Goal: Task Accomplishment & Management: Manage account settings

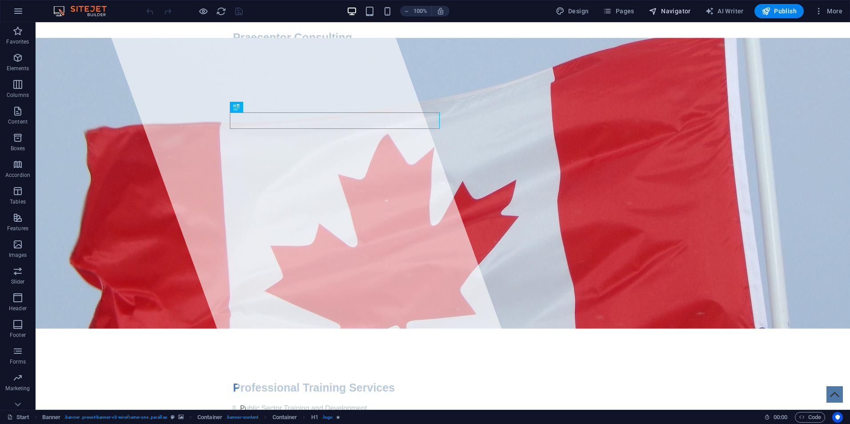
click at [682, 9] on span "Navigator" at bounding box center [670, 11] width 42 height 9
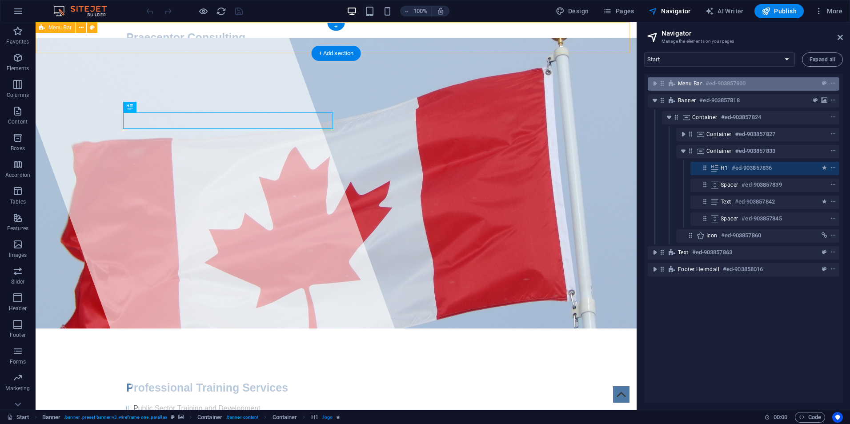
click at [757, 87] on div "Menu Bar #ed-903857800" at bounding box center [736, 83] width 117 height 11
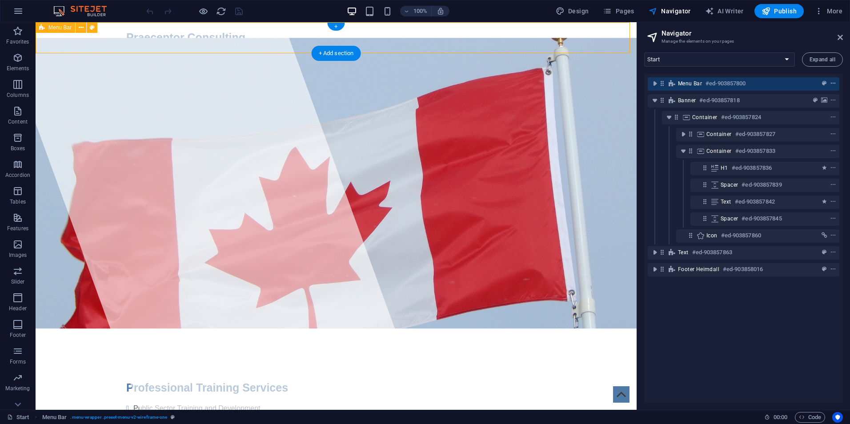
click at [832, 83] on icon "context-menu" at bounding box center [833, 84] width 6 height 6
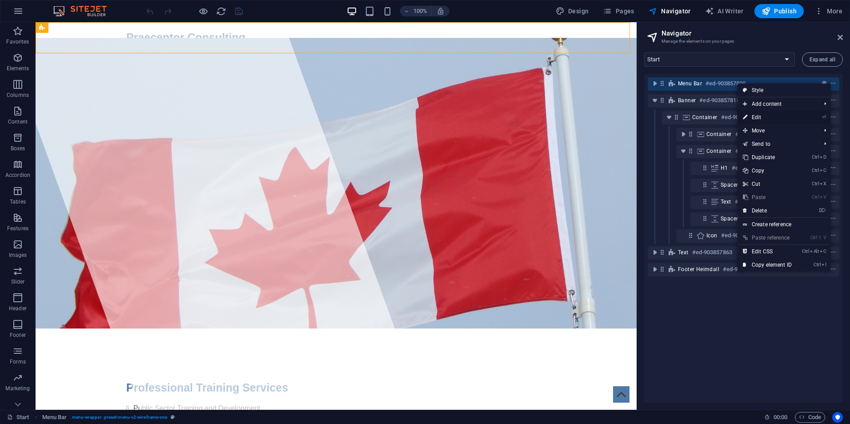
click at [797, 118] on li "⏎ Edit" at bounding box center [784, 117] width 93 height 13
click at [753, 115] on link "⏎ Edit" at bounding box center [768, 117] width 60 height 13
select select "header"
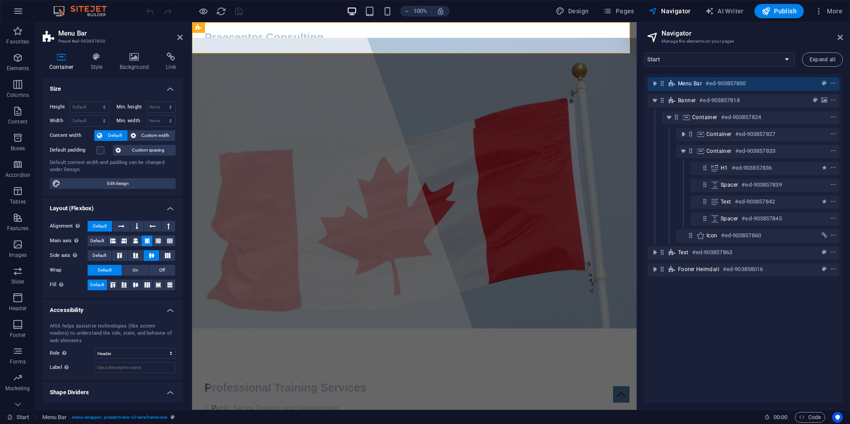
scroll to position [20, 0]
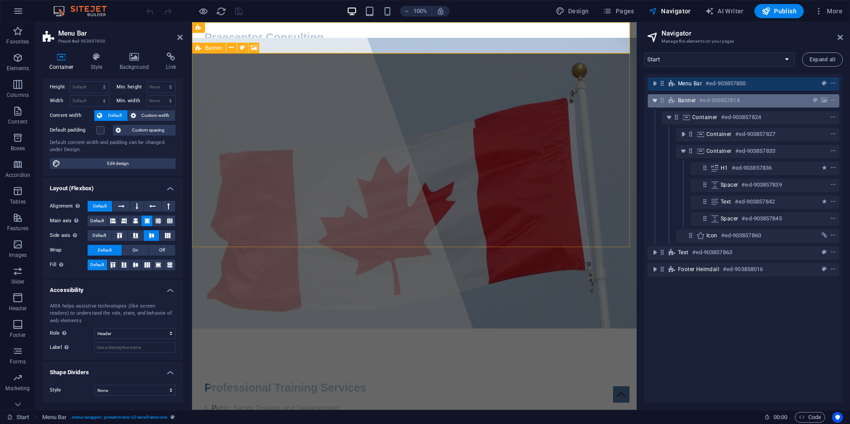
click at [653, 101] on icon "toggle-expand" at bounding box center [655, 100] width 9 height 9
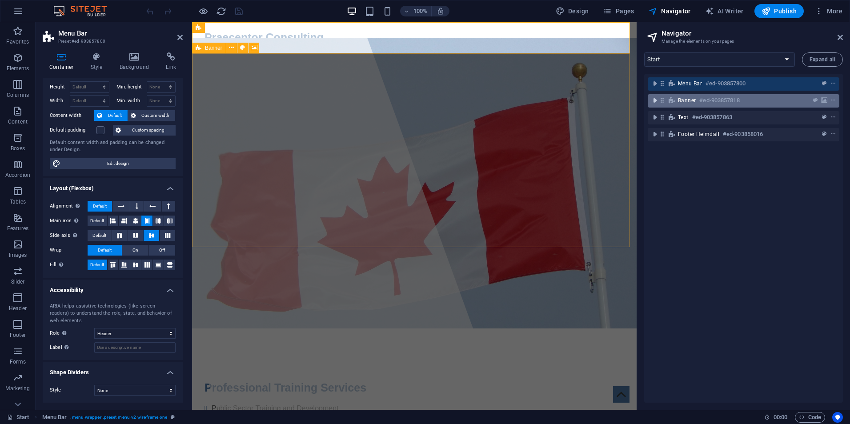
click at [653, 101] on icon "toggle-expand" at bounding box center [655, 100] width 9 height 9
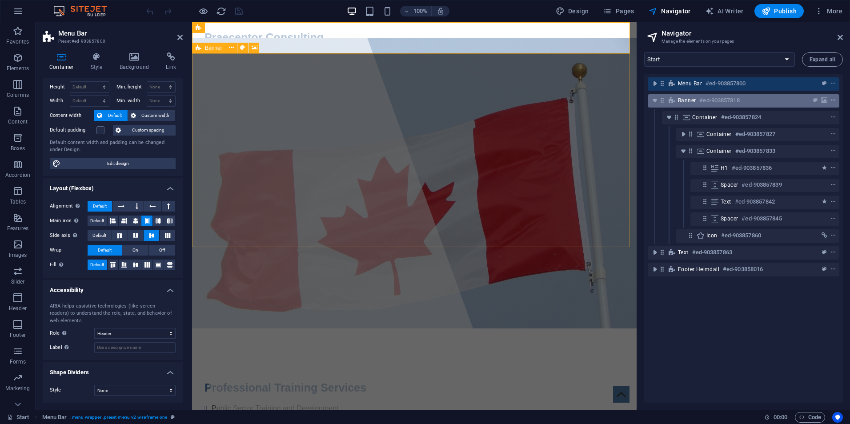
click at [833, 100] on icon "context-menu" at bounding box center [833, 100] width 6 height 6
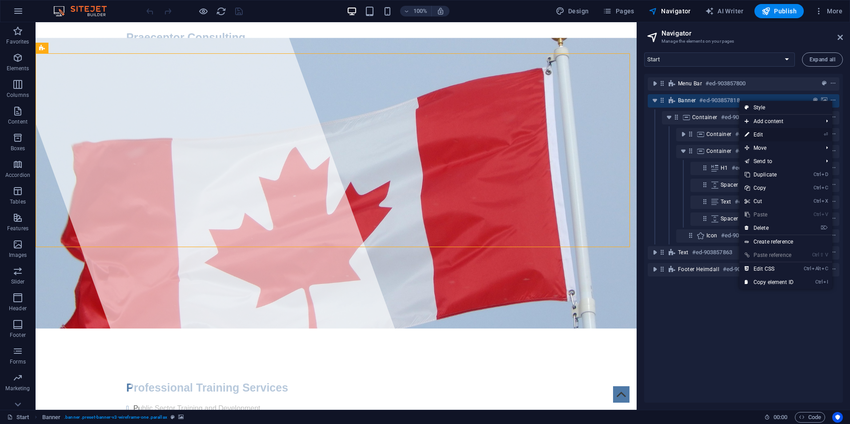
click at [760, 135] on link "⏎ Edit" at bounding box center [770, 134] width 60 height 13
select select "vh"
select select "banner"
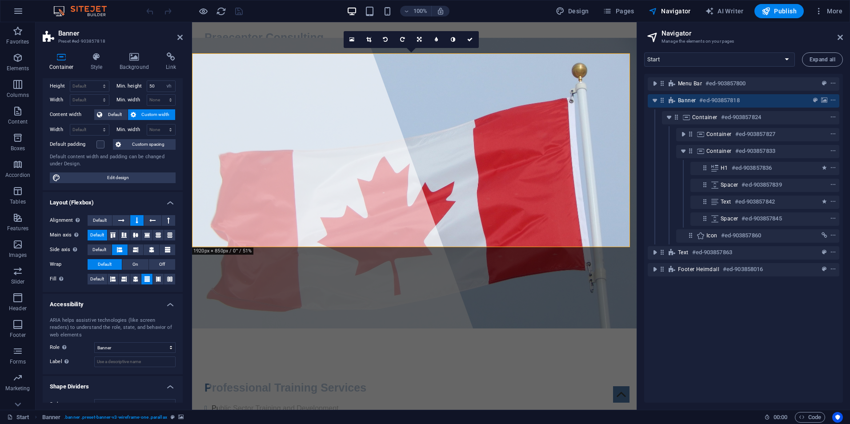
scroll to position [35, 0]
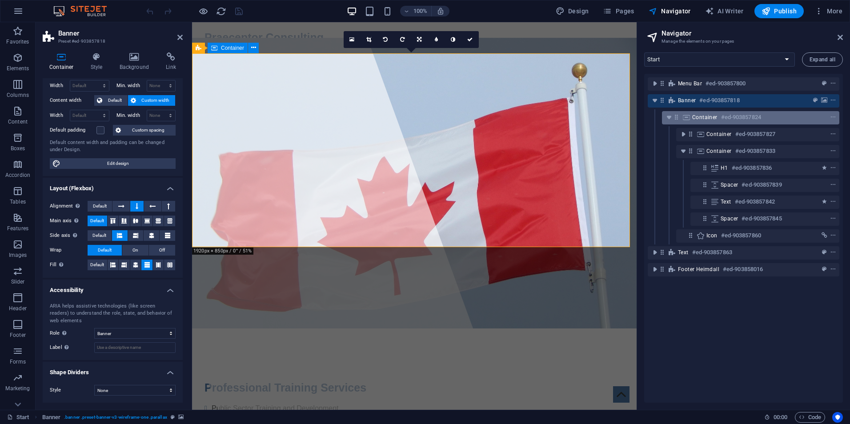
click at [765, 121] on div "Container #ed-903857824" at bounding box center [744, 117] width 103 height 11
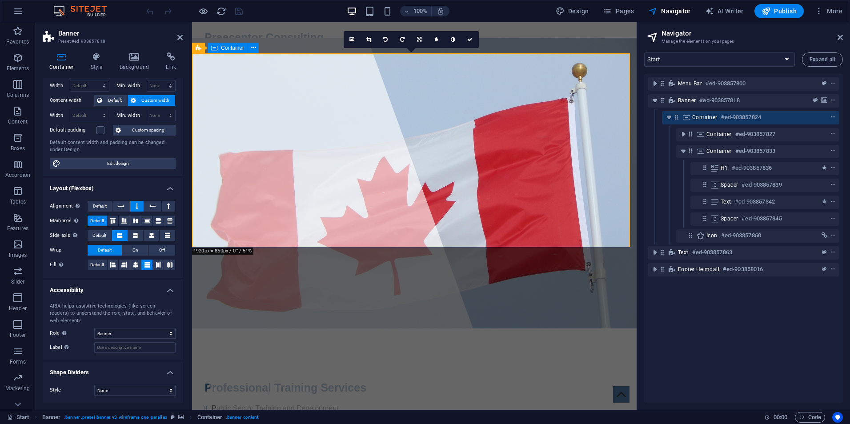
click at [832, 118] on icon "context-menu" at bounding box center [833, 117] width 6 height 6
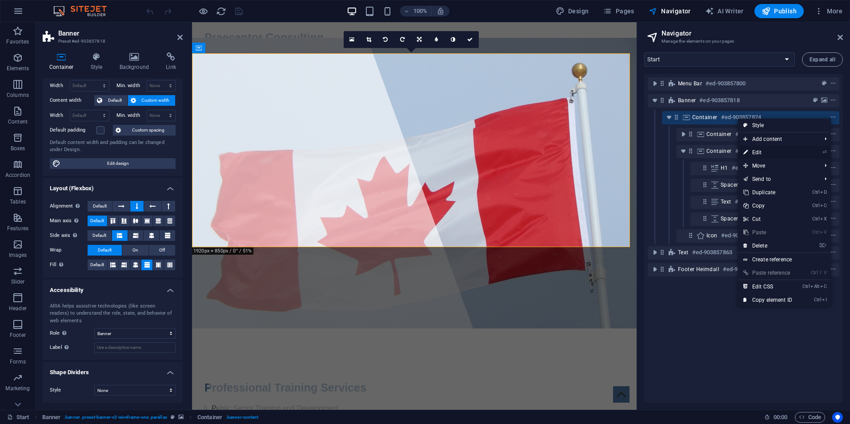
click at [778, 154] on link "⏎ Edit" at bounding box center [768, 152] width 60 height 13
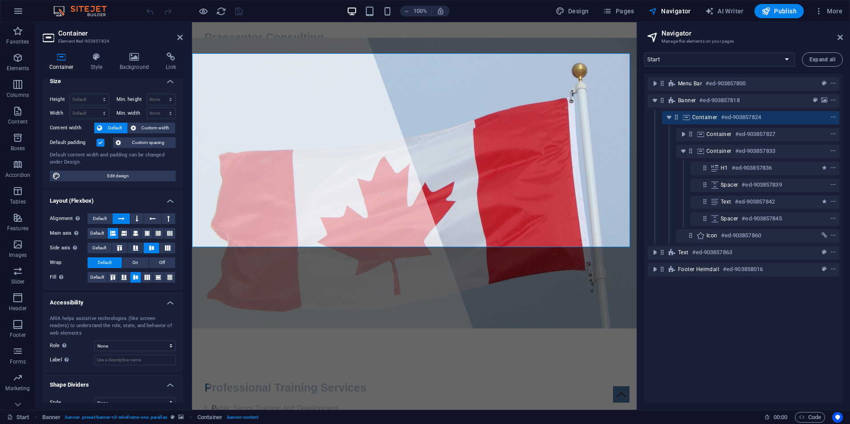
scroll to position [20, 0]
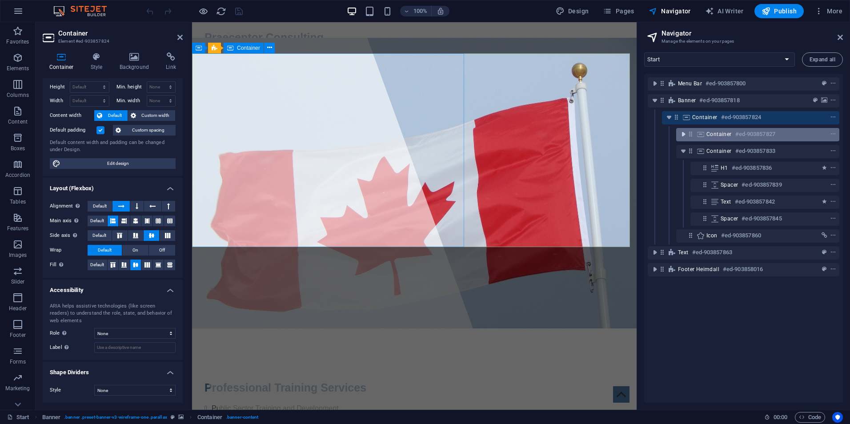
click at [681, 135] on icon "toggle-expand" at bounding box center [683, 134] width 9 height 9
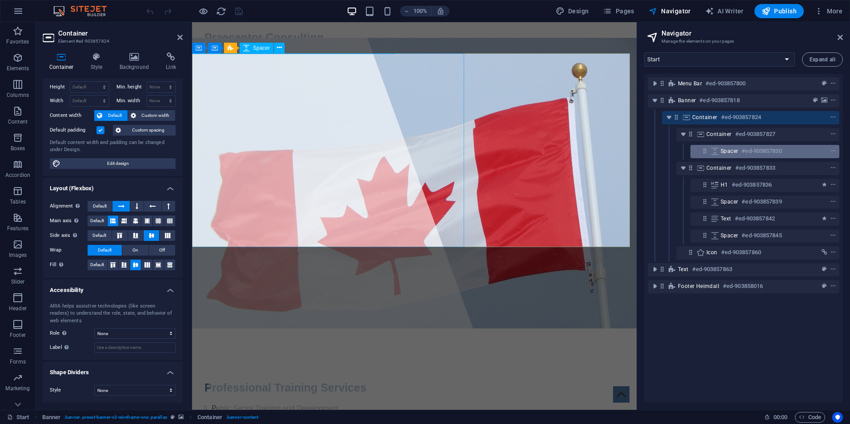
click at [778, 153] on h6 "#ed-903857830" at bounding box center [762, 151] width 40 height 11
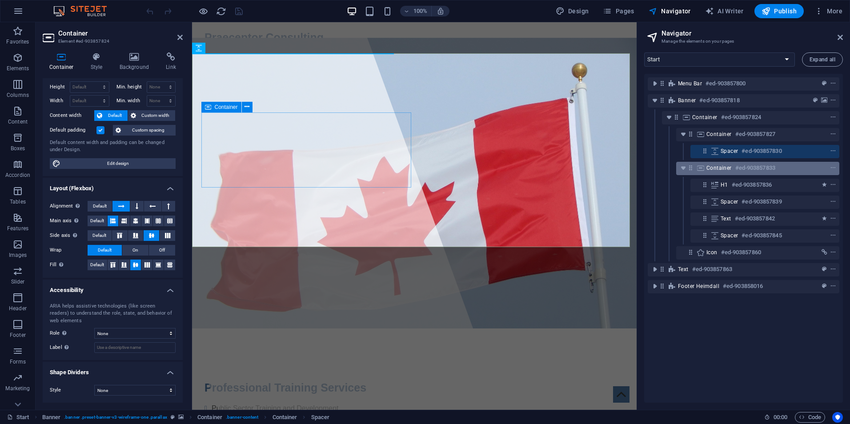
click at [759, 173] on div "Container #ed-903857833" at bounding box center [757, 168] width 163 height 13
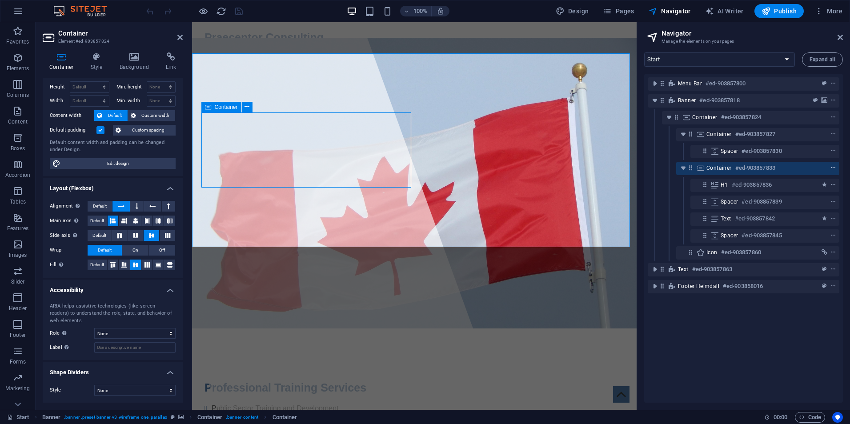
click at [830, 167] on icon "context-menu" at bounding box center [833, 168] width 6 height 6
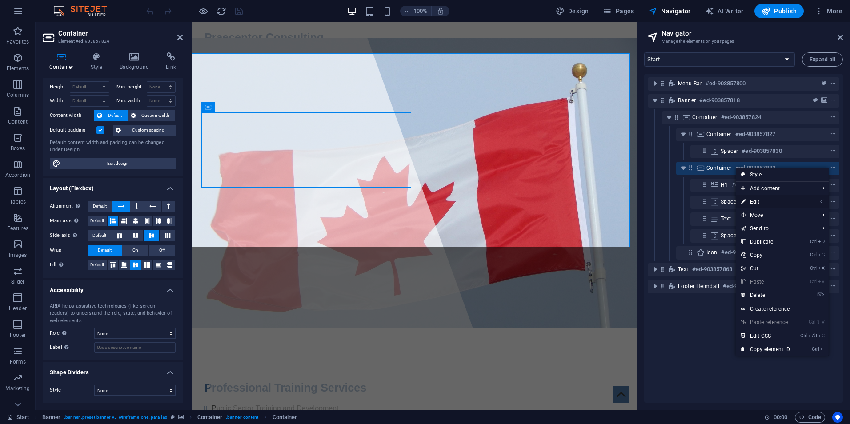
click at [774, 200] on link "⏎ Edit" at bounding box center [766, 201] width 60 height 13
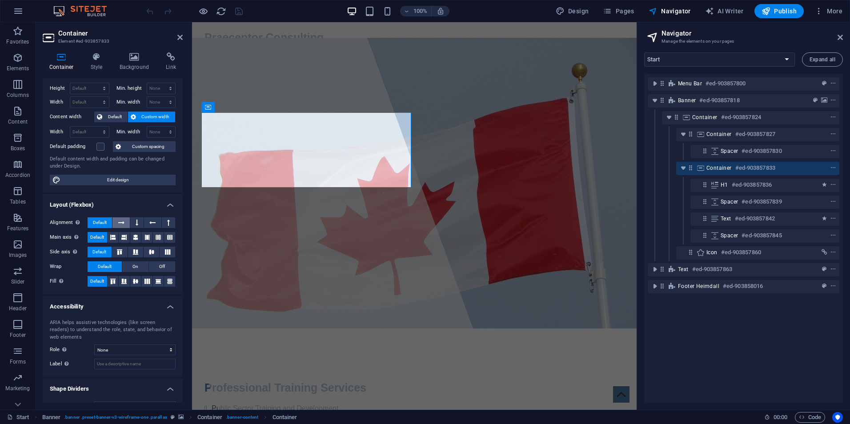
scroll to position [35, 0]
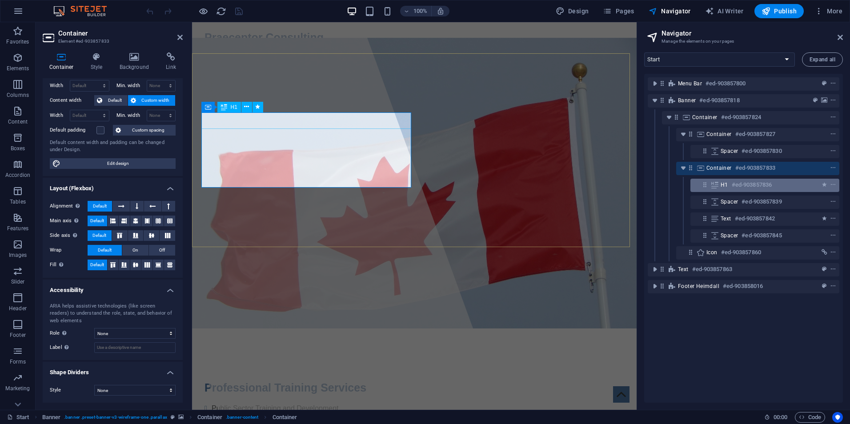
click at [753, 184] on h6 "#ed-903857836" at bounding box center [752, 185] width 40 height 11
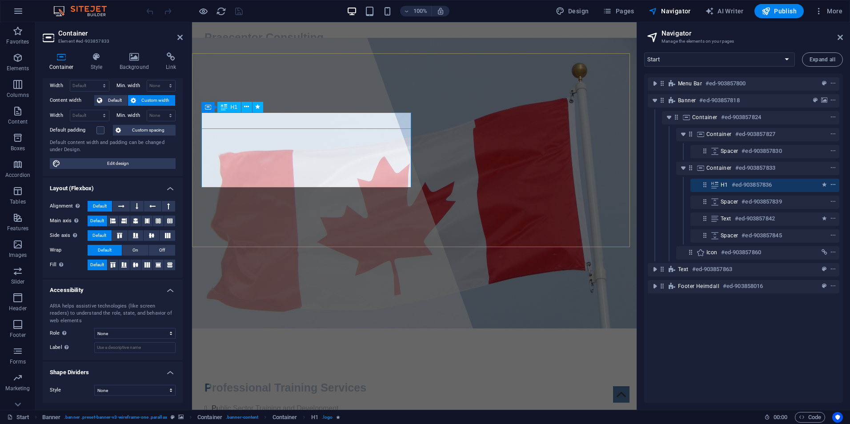
click at [831, 185] on icon "context-menu" at bounding box center [833, 185] width 6 height 6
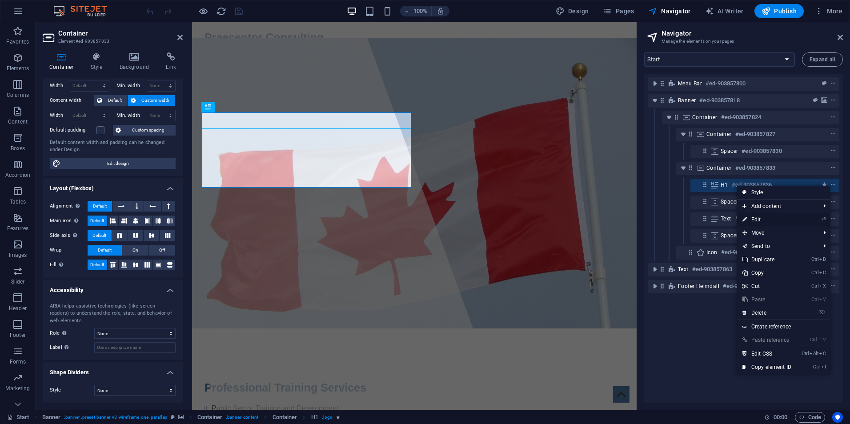
click at [758, 217] on link "⏎ Edit" at bounding box center [767, 219] width 60 height 13
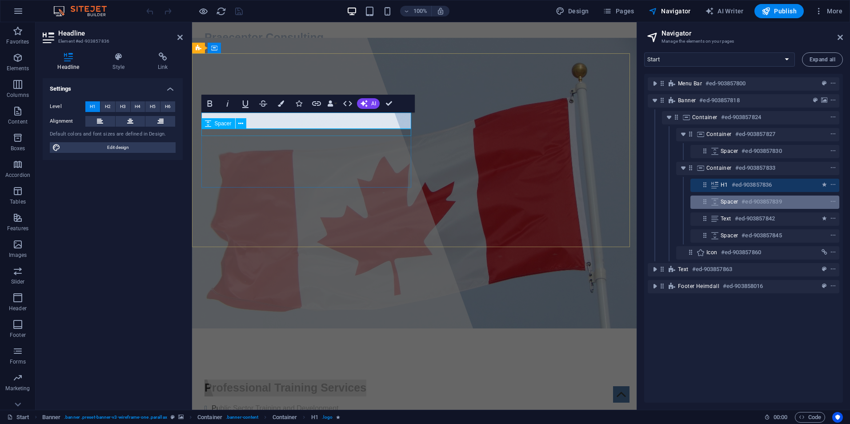
click at [749, 205] on h6 "#ed-903857839" at bounding box center [762, 202] width 40 height 11
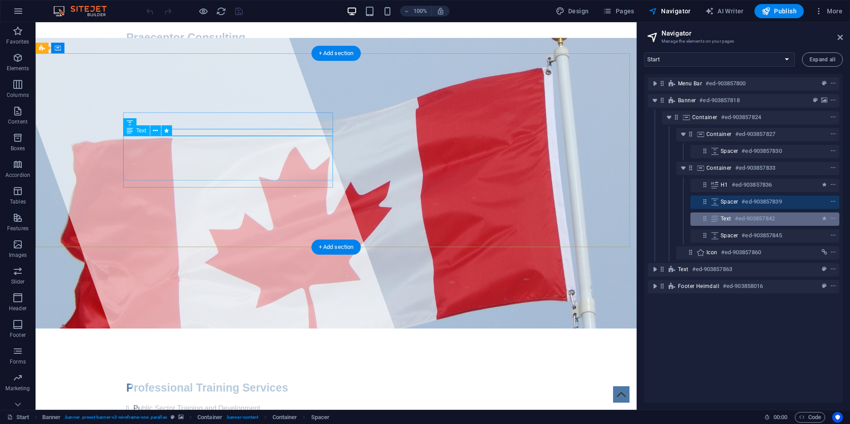
click at [758, 222] on h6 "#ed-903857842" at bounding box center [755, 218] width 40 height 11
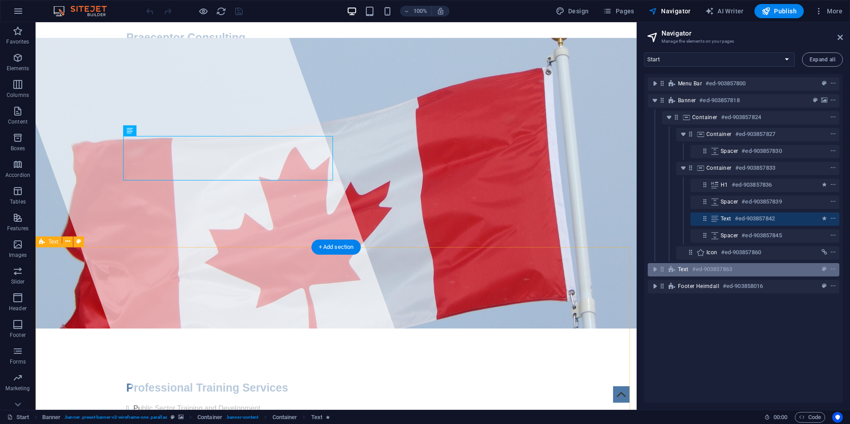
click at [743, 271] on div "Text #ed-903857863" at bounding box center [736, 269] width 117 height 11
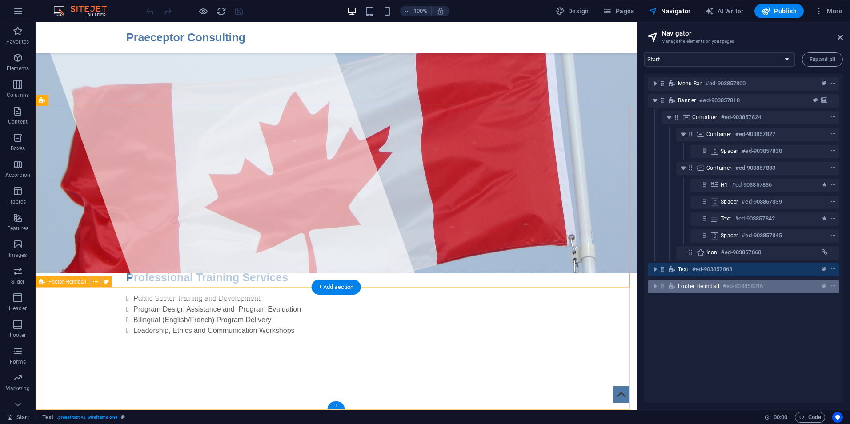
click at [725, 285] on h6 "#ed-903858016" at bounding box center [743, 286] width 40 height 11
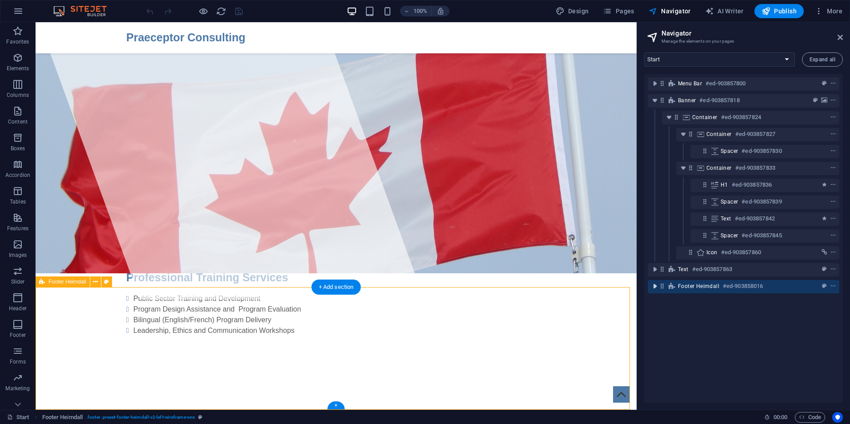
click at [654, 287] on icon "toggle-expand" at bounding box center [655, 286] width 9 height 9
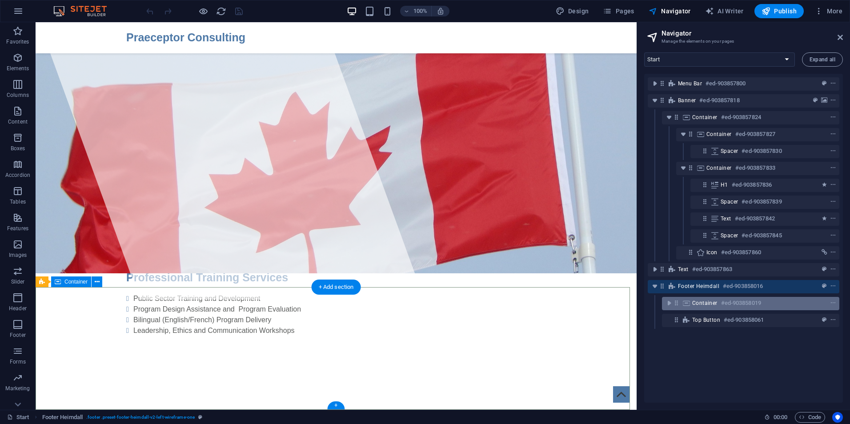
click at [753, 305] on h6 "#ed-903858019" at bounding box center [741, 303] width 40 height 11
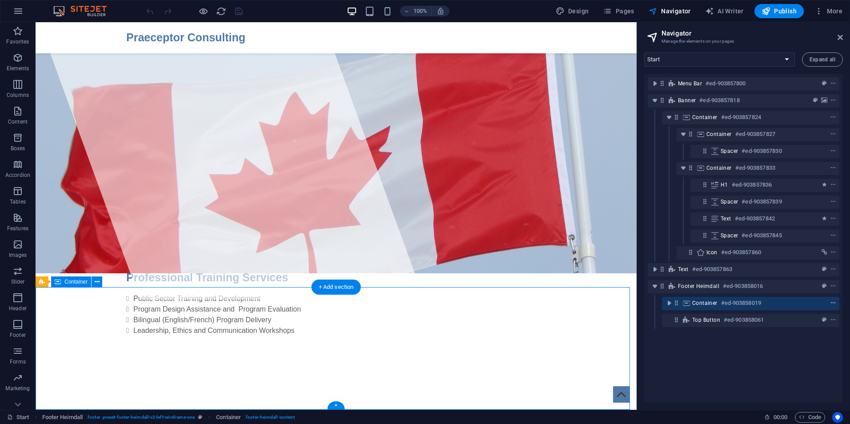
click at [833, 302] on icon "context-menu" at bounding box center [833, 303] width 6 height 6
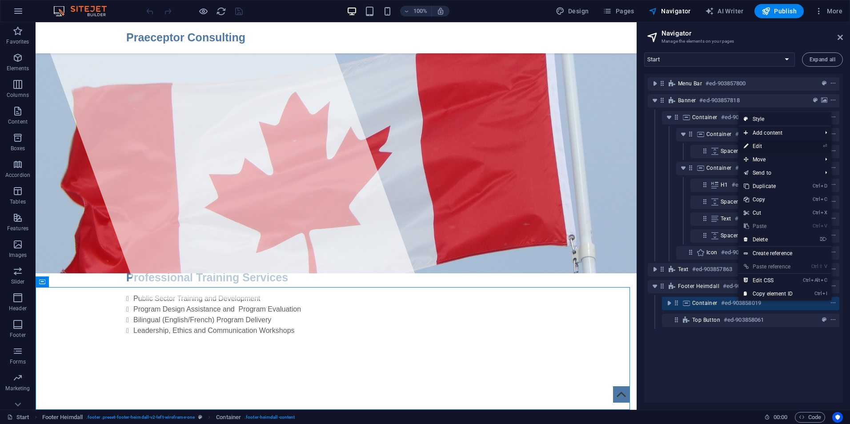
click at [762, 145] on link "⏎ Edit" at bounding box center [769, 146] width 60 height 13
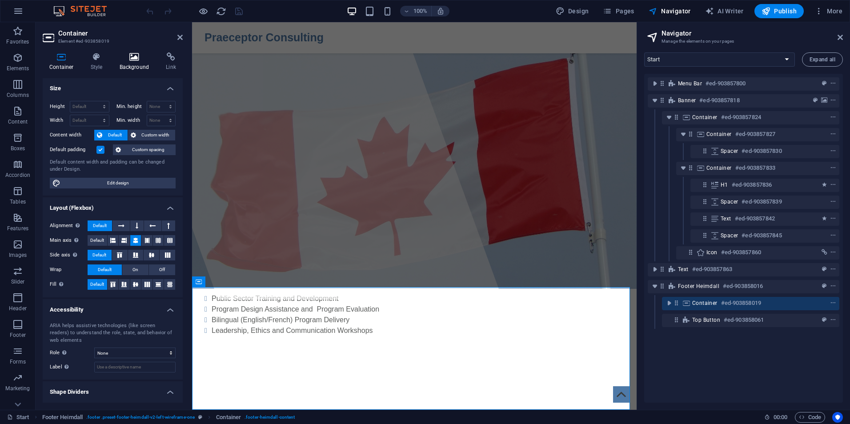
scroll to position [0, 0]
click at [133, 57] on icon at bounding box center [134, 56] width 43 height 9
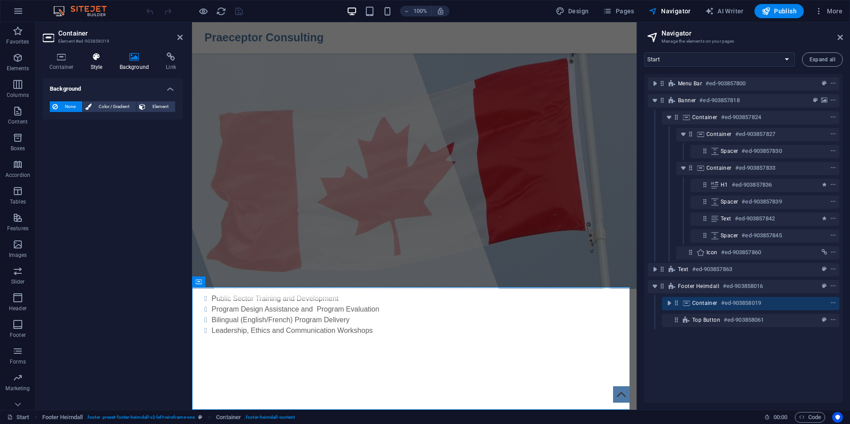
click at [89, 59] on icon at bounding box center [96, 56] width 25 height 9
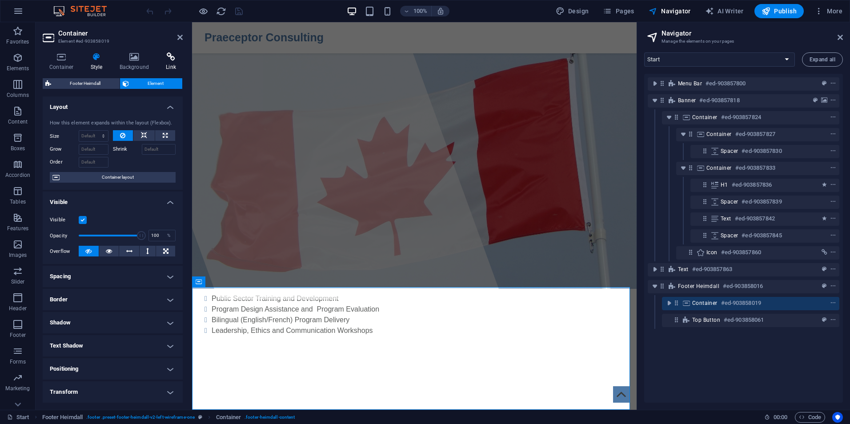
click at [169, 58] on icon at bounding box center [171, 56] width 24 height 9
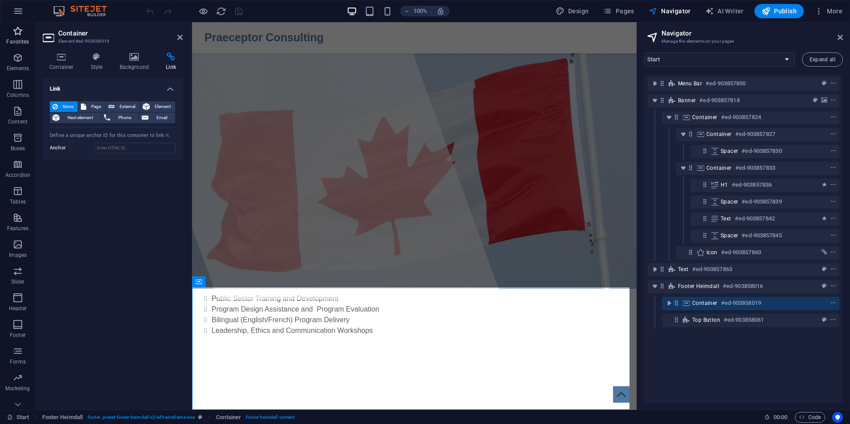
click at [16, 32] on icon "button" at bounding box center [17, 31] width 11 height 11
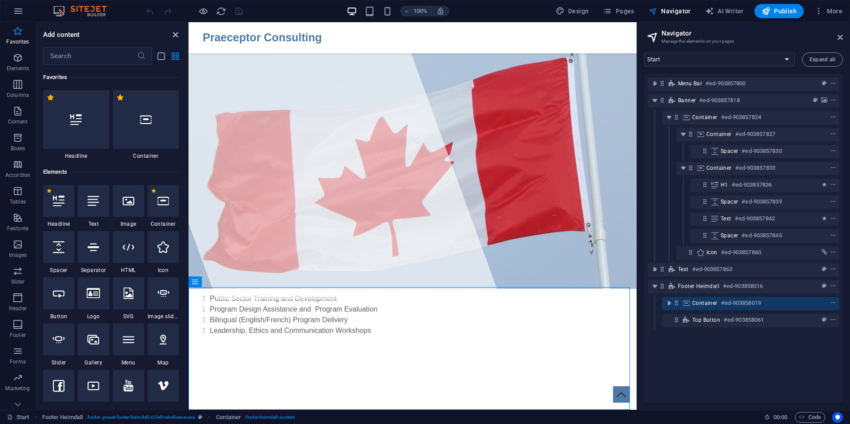
click at [175, 35] on icon "close panel" at bounding box center [175, 35] width 10 height 10
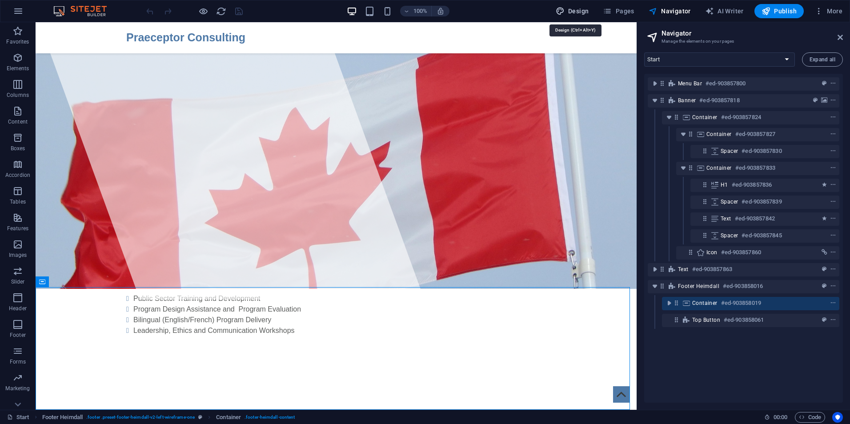
click at [581, 14] on span "Design" at bounding box center [572, 11] width 33 height 9
select select "px"
select select "400"
select select "px"
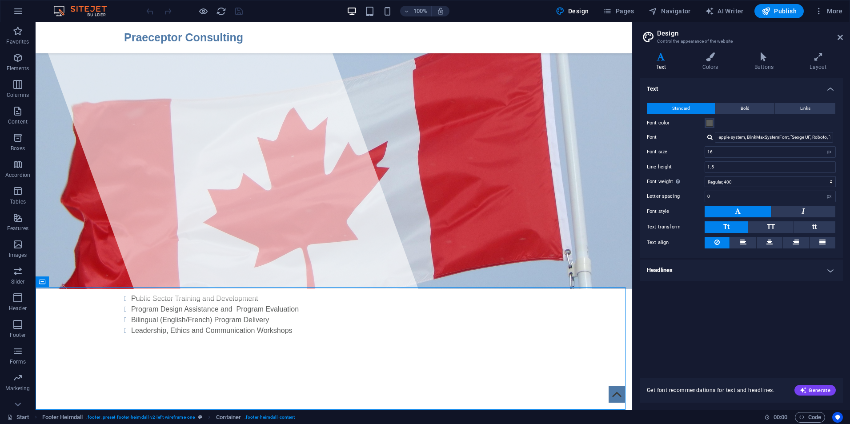
click at [833, 272] on h4 "Headlines" at bounding box center [741, 270] width 203 height 21
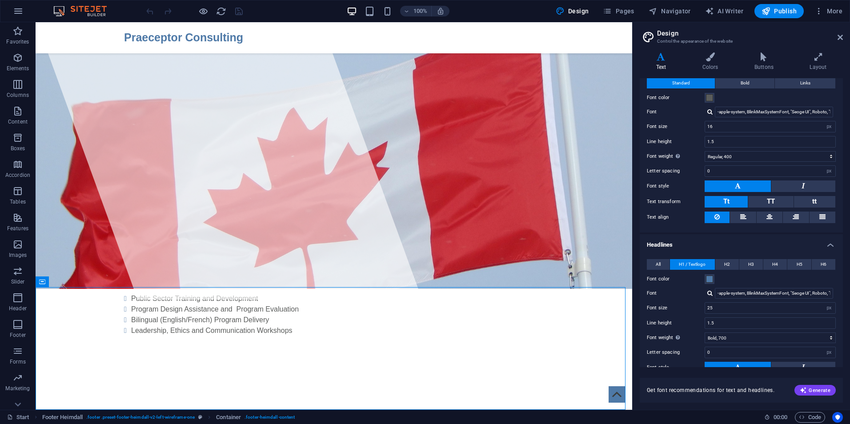
scroll to position [14, 0]
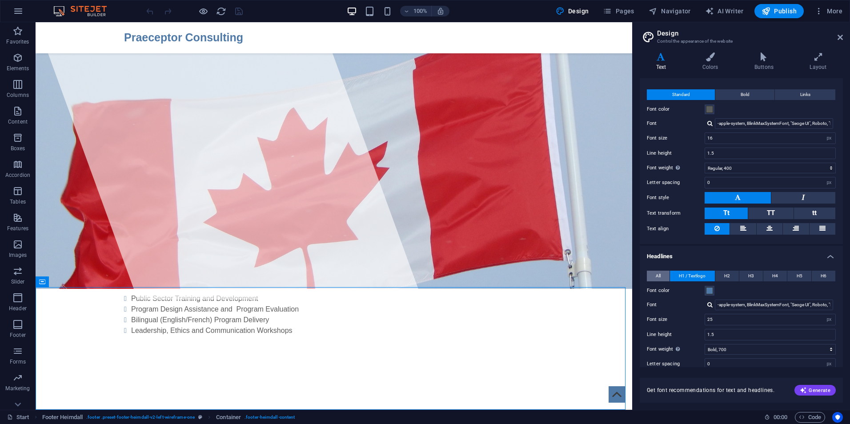
click at [657, 277] on span "All" at bounding box center [658, 276] width 5 height 11
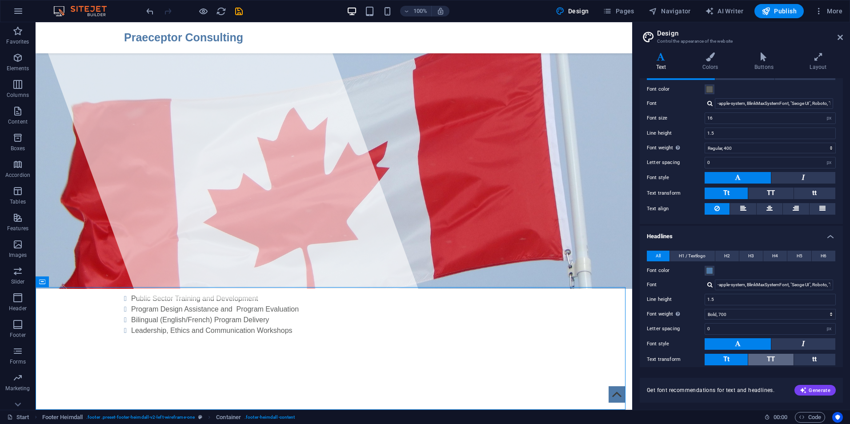
scroll to position [88, 0]
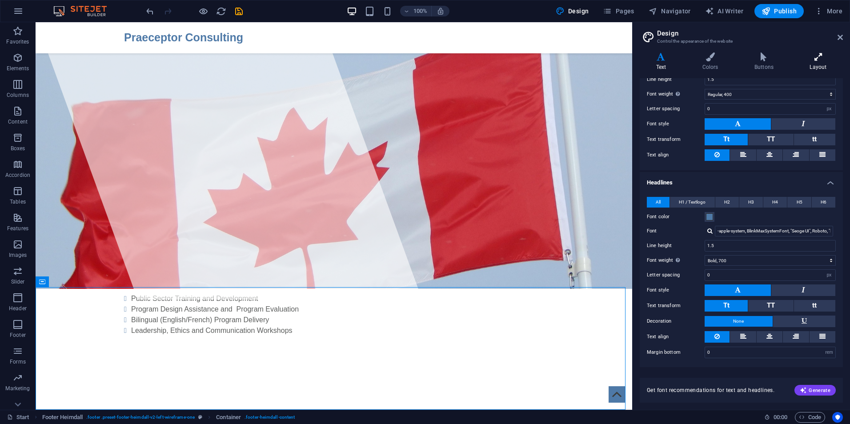
click at [820, 64] on h4 "Layout" at bounding box center [818, 61] width 49 height 19
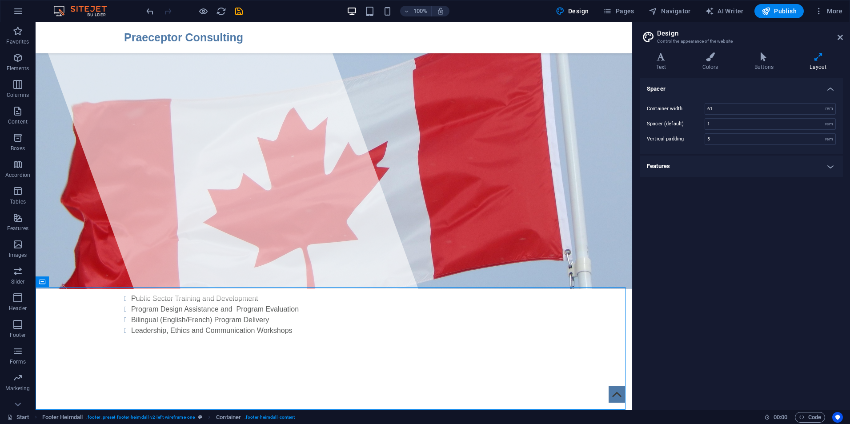
click at [827, 163] on h4 "Features" at bounding box center [741, 166] width 203 height 21
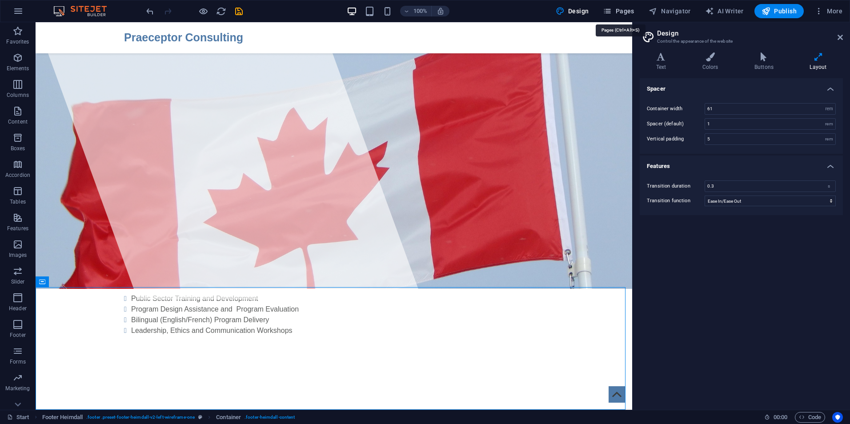
click at [632, 11] on span "Pages" at bounding box center [618, 11] width 31 height 9
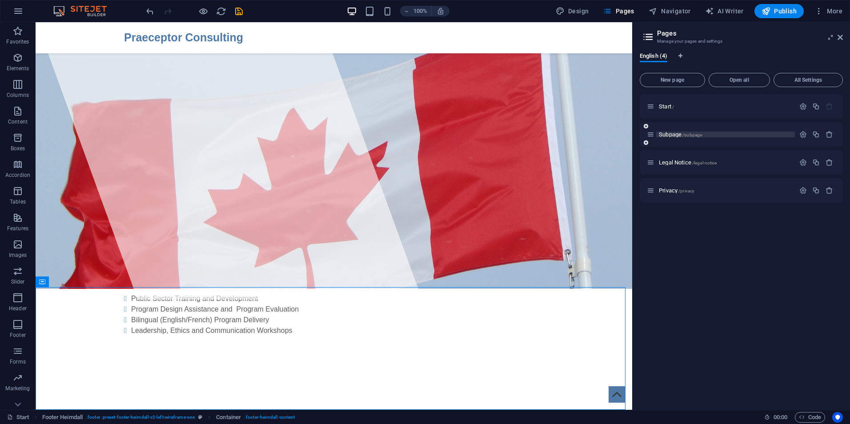
click at [734, 135] on p "Subpage /subpage" at bounding box center [725, 135] width 133 height 6
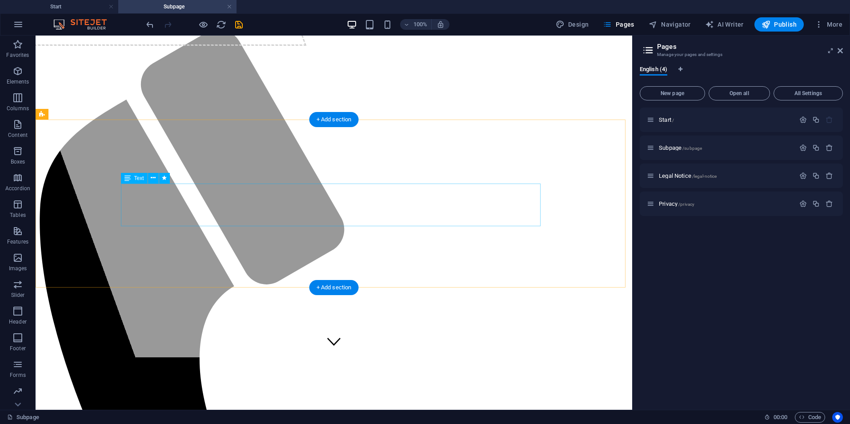
scroll to position [0, 0]
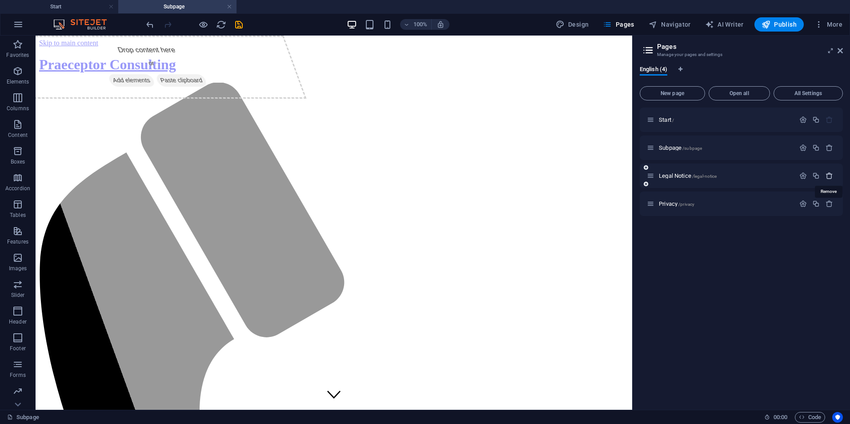
click at [830, 177] on icon "button" at bounding box center [830, 176] width 8 height 8
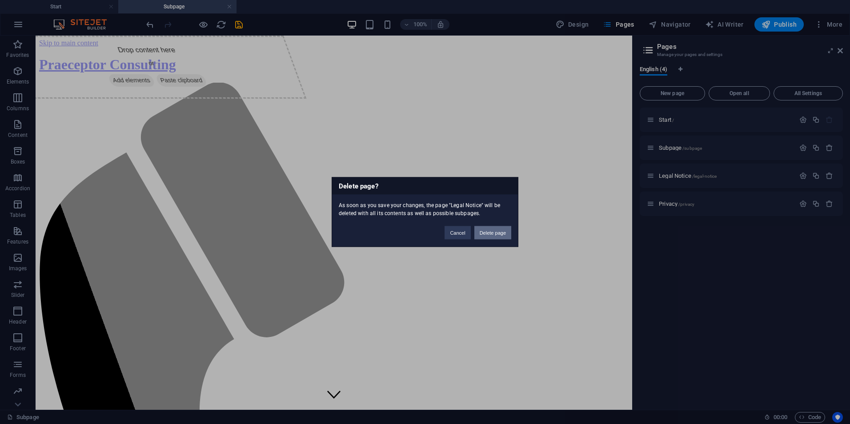
click at [494, 232] on button "Delete page" at bounding box center [493, 232] width 37 height 13
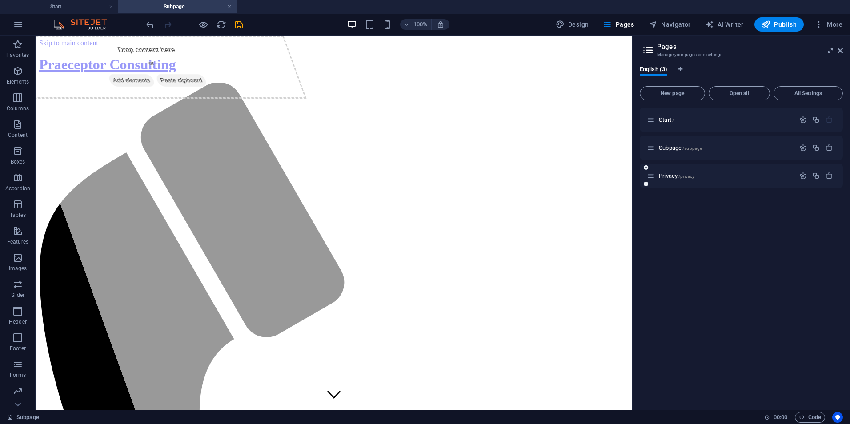
click at [737, 179] on div "Privacy /privacy" at bounding box center [721, 176] width 148 height 10
click at [725, 177] on p "Privacy /privacy" at bounding box center [725, 176] width 133 height 6
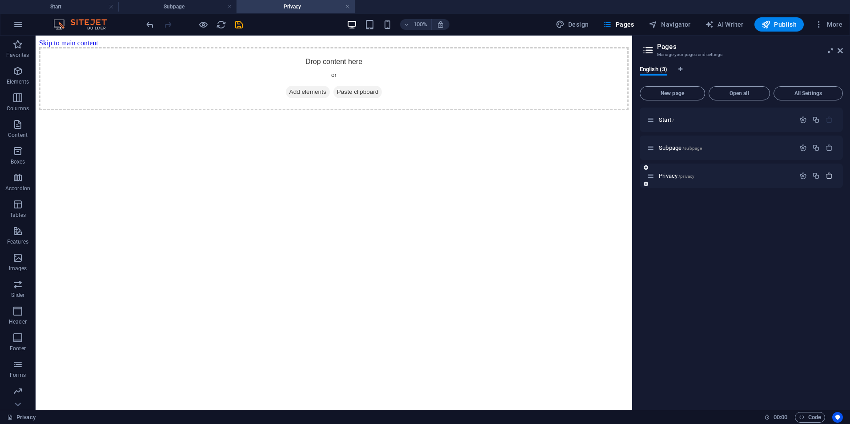
click at [829, 176] on icon "button" at bounding box center [830, 176] width 8 height 8
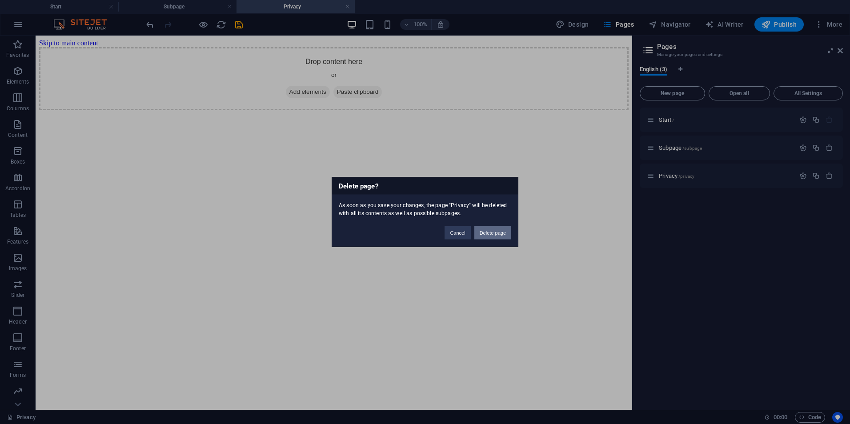
click at [500, 230] on button "Delete page" at bounding box center [493, 232] width 37 height 13
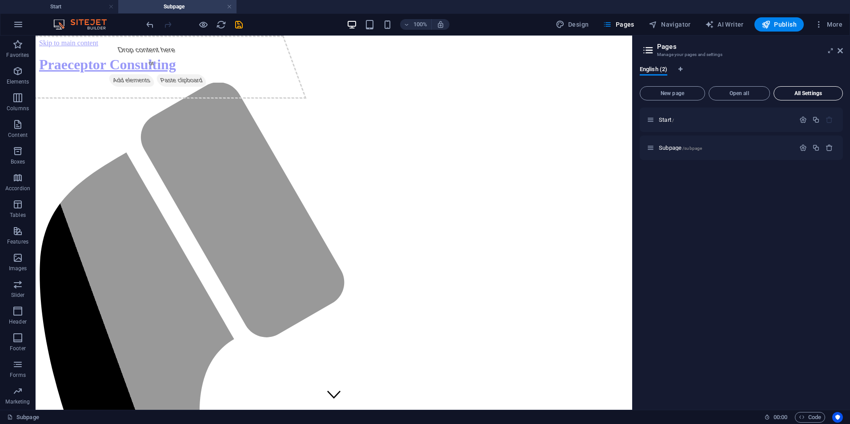
click at [817, 98] on button "All Settings" at bounding box center [808, 93] width 69 height 14
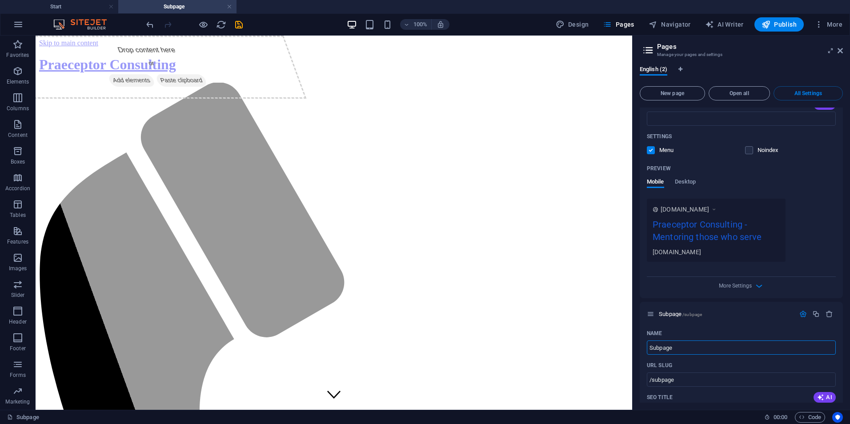
scroll to position [178, 0]
click at [686, 184] on span "Desktop" at bounding box center [685, 182] width 21 height 12
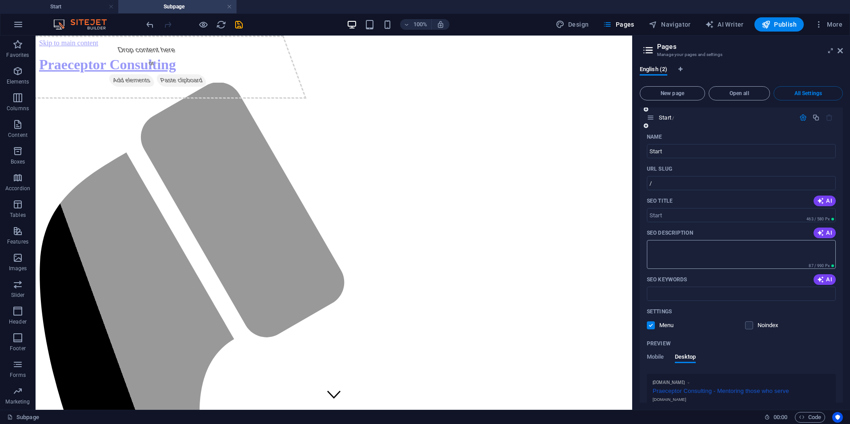
scroll to position [0, 0]
click at [649, 52] on icon at bounding box center [648, 50] width 13 height 12
click at [741, 94] on span "Open all" at bounding box center [739, 93] width 53 height 5
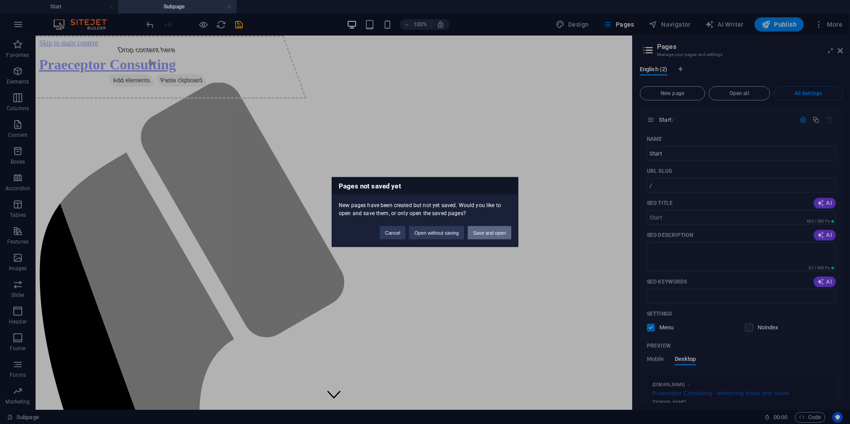
click at [486, 234] on button "Save and open" at bounding box center [490, 232] width 44 height 13
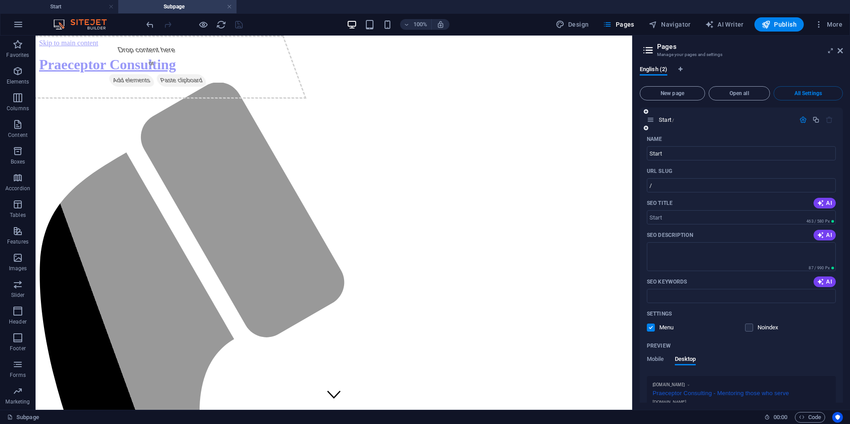
click at [803, 121] on icon "button" at bounding box center [804, 120] width 8 height 8
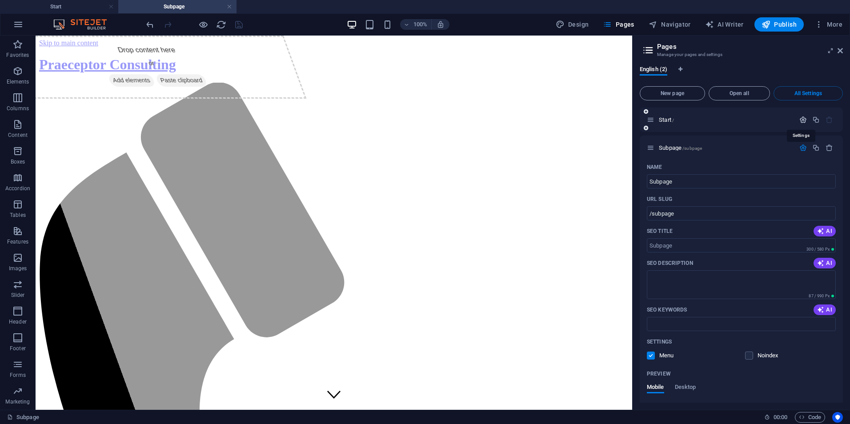
click at [800, 121] on icon "button" at bounding box center [804, 120] width 8 height 8
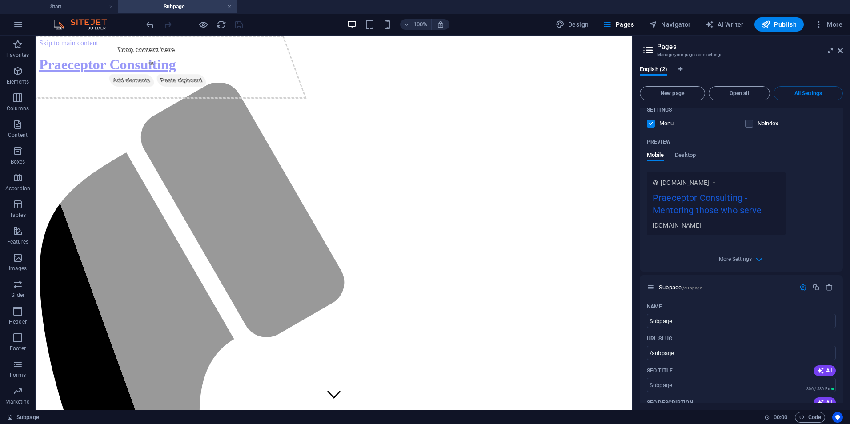
scroll to position [267, 0]
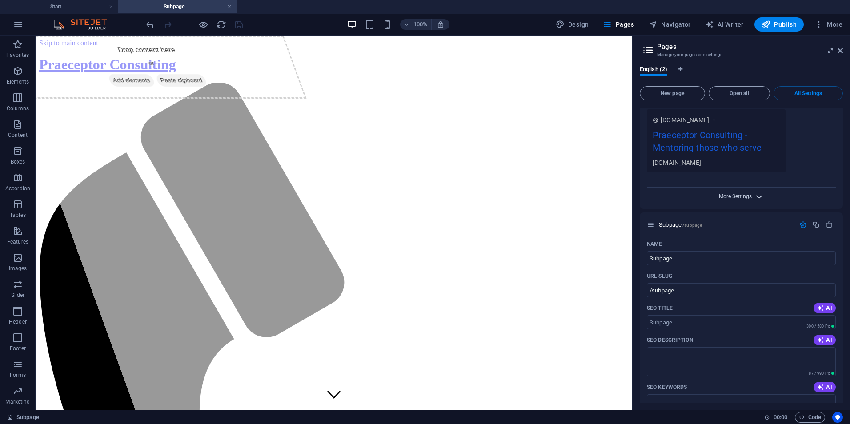
click at [748, 198] on span "More Settings" at bounding box center [735, 196] width 33 height 6
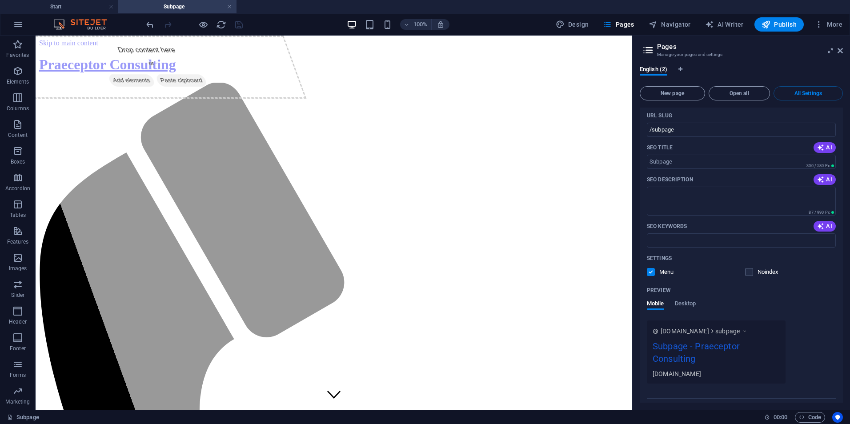
scroll to position [576, 0]
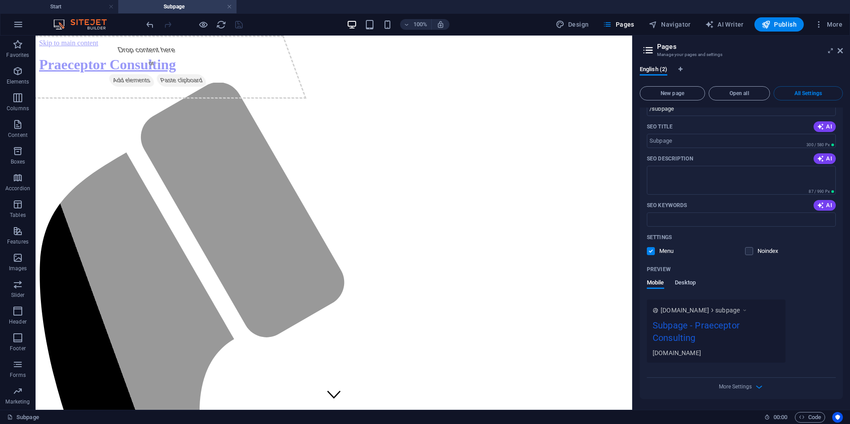
click at [685, 285] on span "Desktop" at bounding box center [685, 284] width 21 height 12
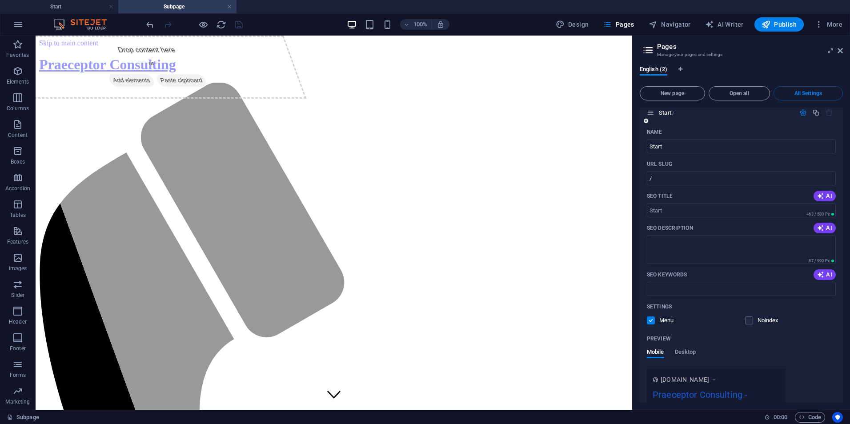
scroll to position [0, 0]
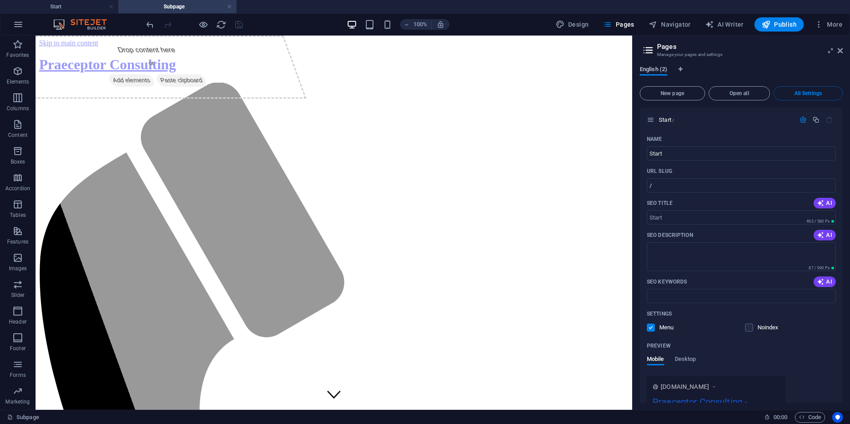
click at [660, 71] on span "English (2)" at bounding box center [654, 70] width 28 height 12
click at [649, 52] on icon at bounding box center [648, 50] width 13 height 12
click at [628, 20] on span "Pages" at bounding box center [618, 24] width 31 height 9
click at [839, 50] on icon at bounding box center [840, 50] width 5 height 7
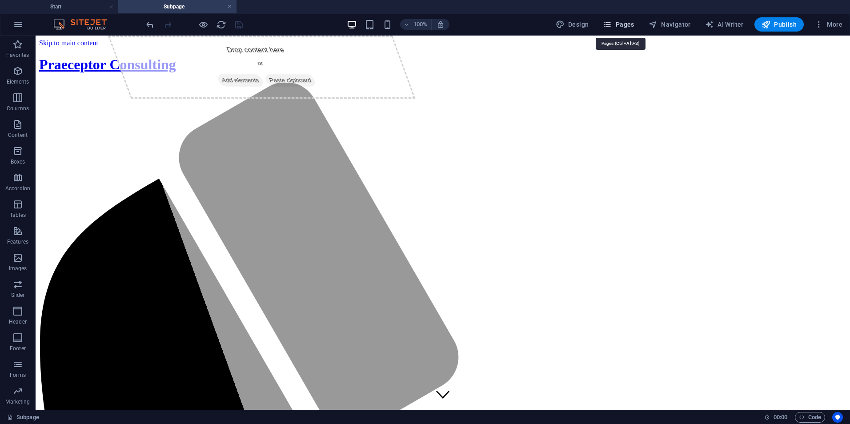
click at [623, 21] on span "Pages" at bounding box center [618, 24] width 31 height 9
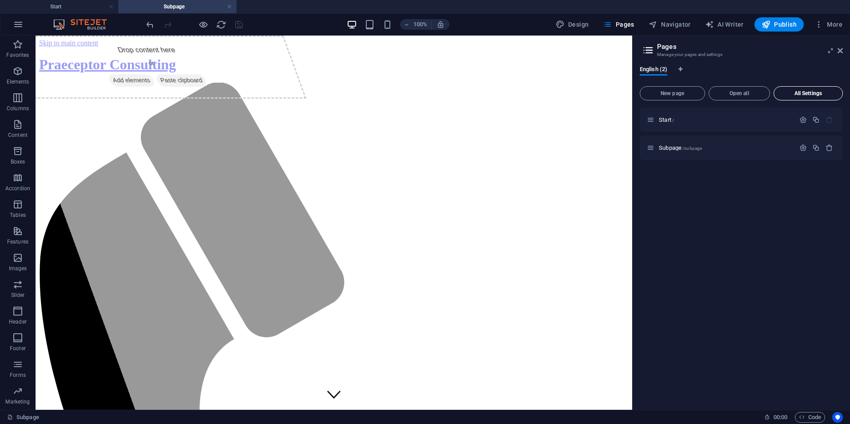
click at [810, 91] on span "All Settings" at bounding box center [808, 93] width 61 height 5
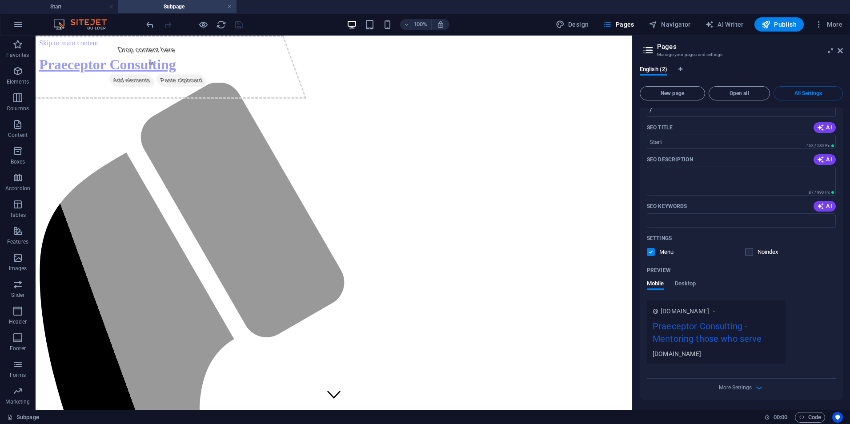
scroll to position [89, 0]
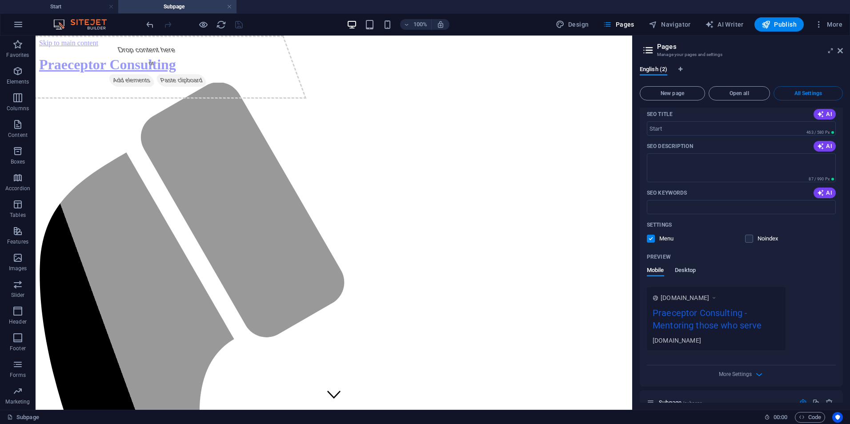
click at [691, 270] on span "Desktop" at bounding box center [685, 271] width 21 height 12
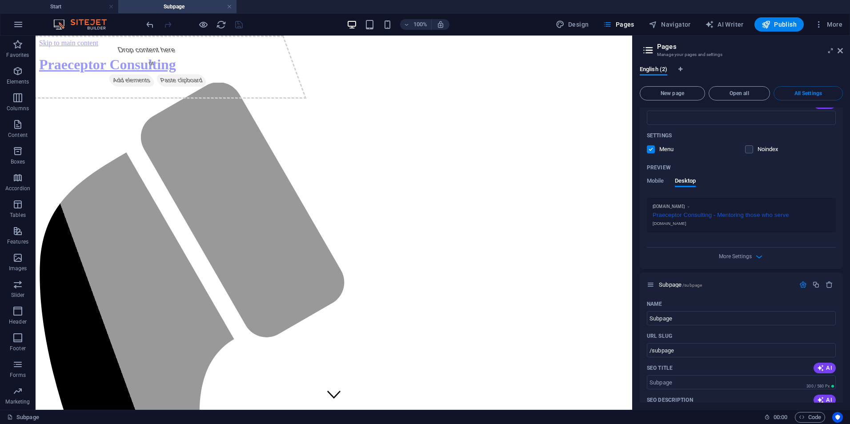
scroll to position [222, 0]
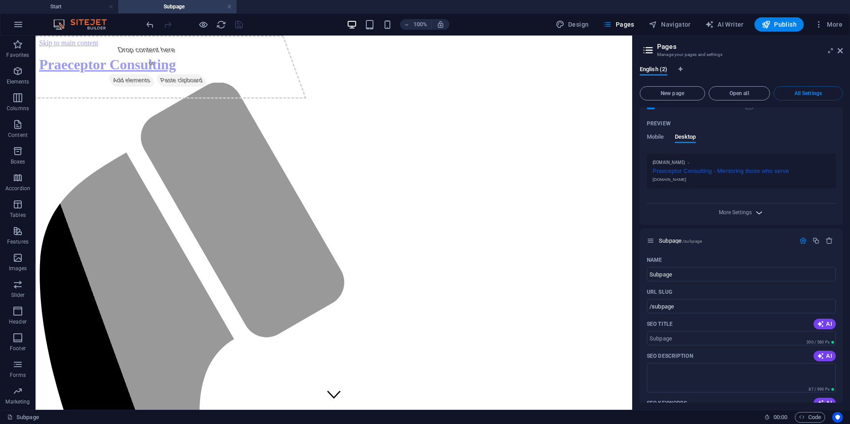
click at [755, 216] on icon "button" at bounding box center [759, 213] width 10 height 10
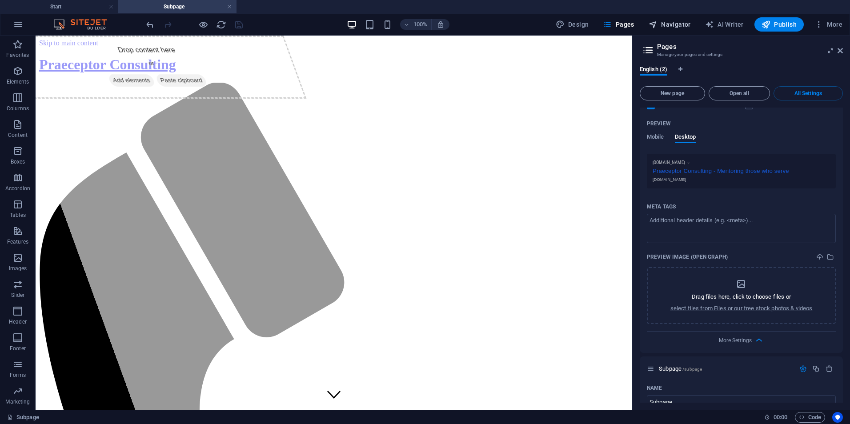
click at [668, 22] on span "Navigator" at bounding box center [670, 24] width 42 height 9
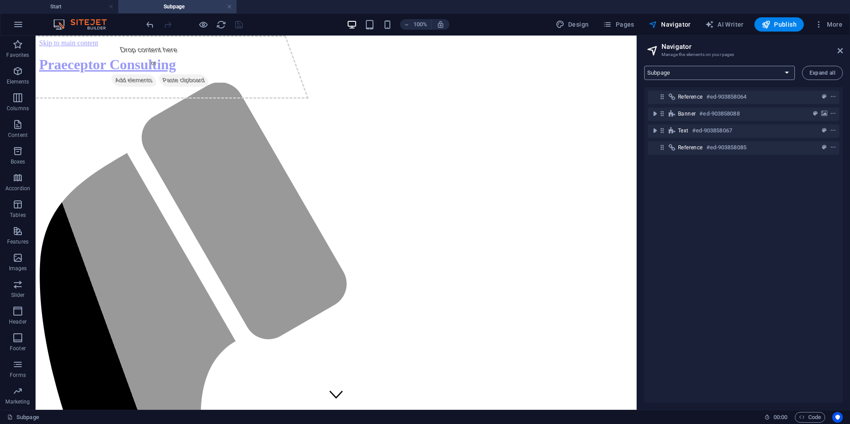
click at [787, 74] on select "Start Subpage" at bounding box center [719, 73] width 151 height 14
select select "16968235-en"
click at [644, 66] on select "Start Subpage" at bounding box center [719, 73] width 151 height 14
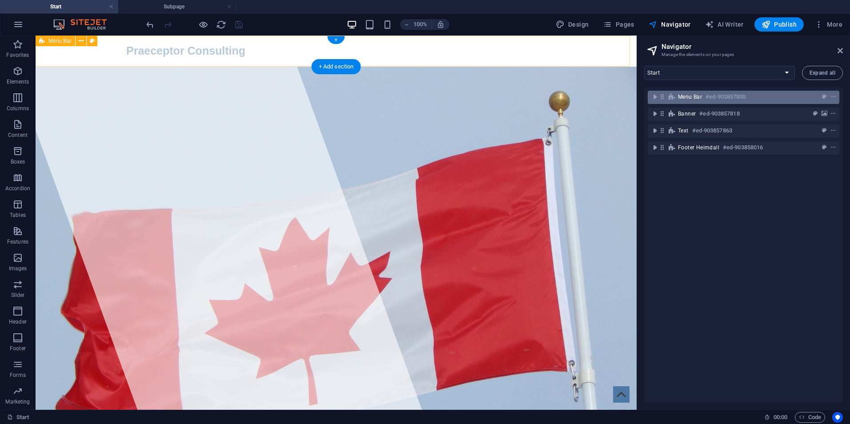
click at [713, 99] on h6 "#ed-903857800" at bounding box center [726, 97] width 40 height 11
click at [834, 97] on icon "context-menu" at bounding box center [833, 97] width 6 height 6
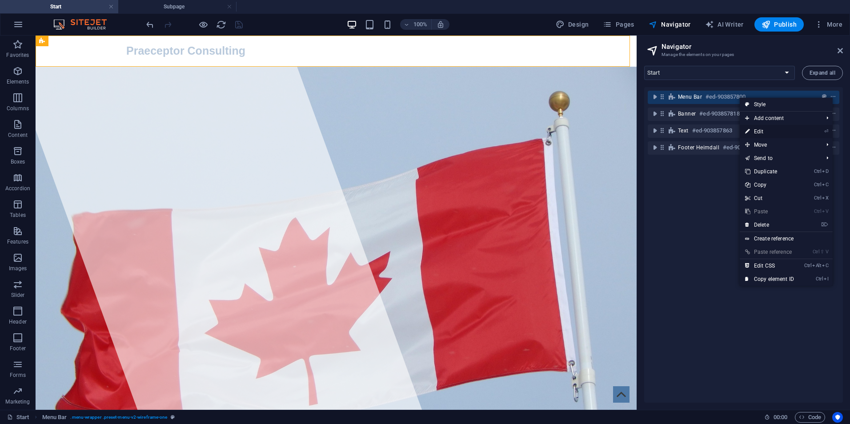
click at [789, 130] on link "⏎ Edit" at bounding box center [770, 131] width 60 height 13
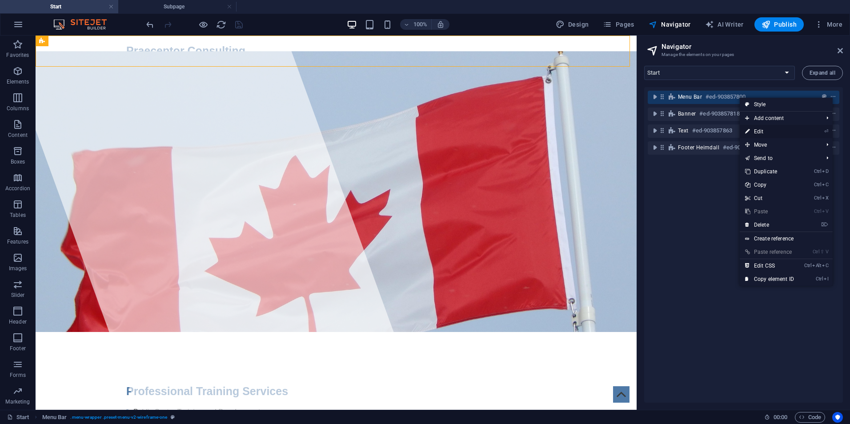
select select "header"
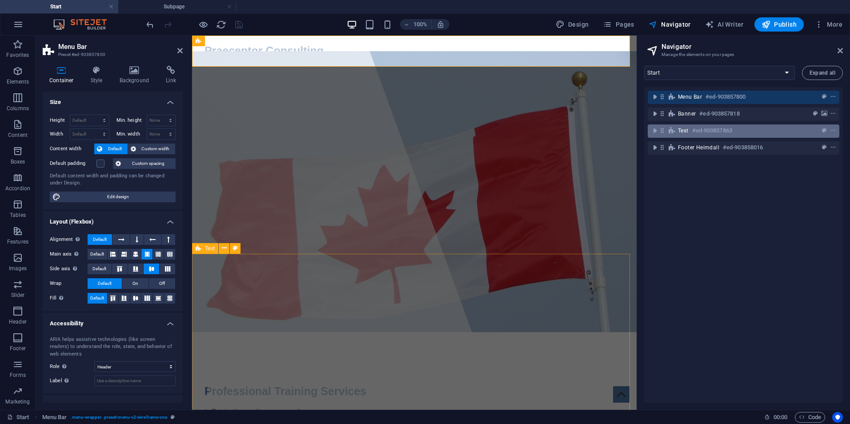
click at [718, 127] on h6 "#ed-903857863" at bounding box center [713, 130] width 40 height 11
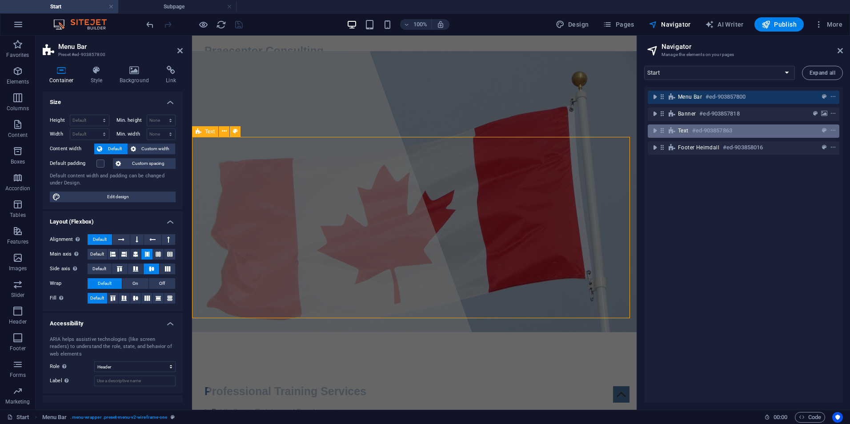
scroll to position [117, 0]
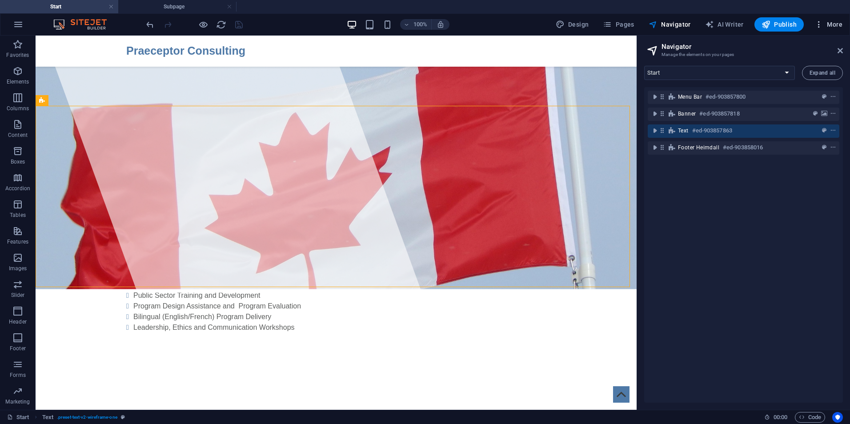
click at [832, 24] on span "More" at bounding box center [829, 24] width 28 height 9
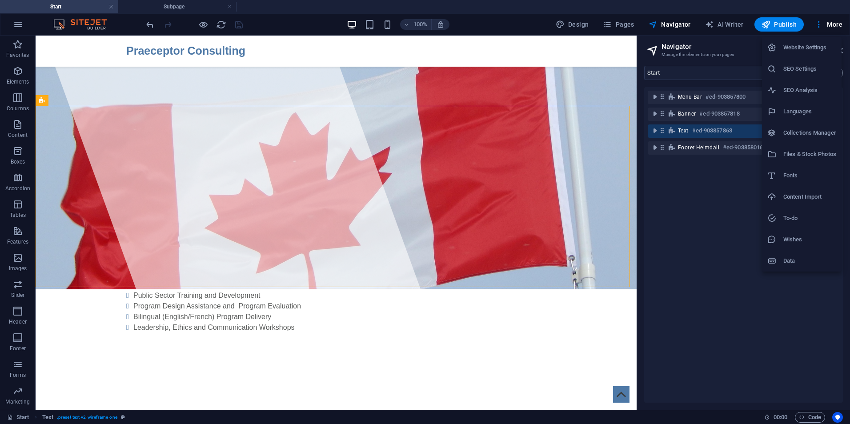
click at [817, 48] on h6 "Website Settings" at bounding box center [810, 47] width 53 height 11
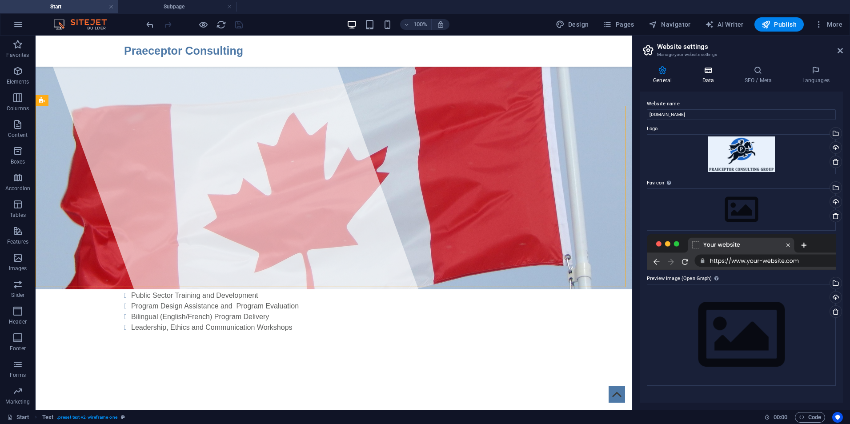
click at [702, 71] on icon at bounding box center [708, 70] width 39 height 9
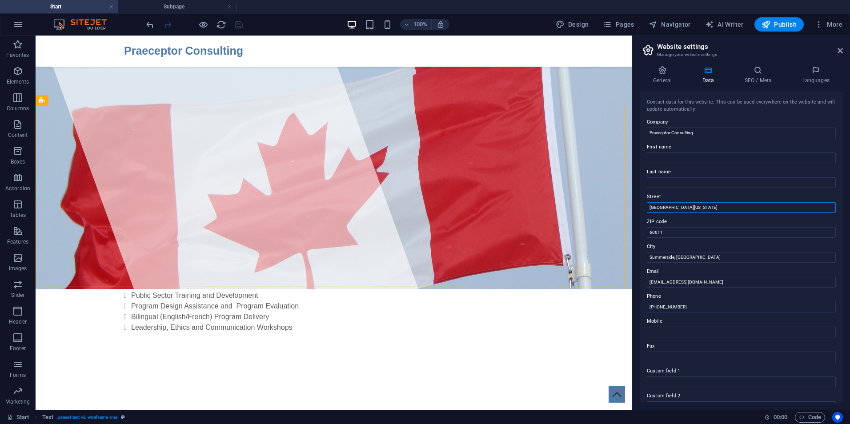
drag, startPoint x: 736, startPoint y: 244, endPoint x: 613, endPoint y: 205, distance: 128.8
click at [702, 204] on input "[GEOGRAPHIC_DATA][US_STATE]" at bounding box center [741, 207] width 189 height 11
click at [705, 204] on input "[GEOGRAPHIC_DATA][US_STATE]" at bounding box center [741, 207] width 189 height 11
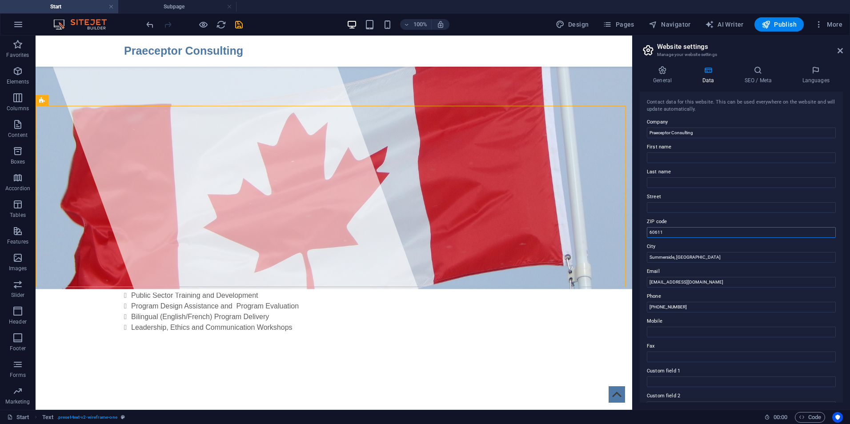
click at [675, 234] on input "60611" at bounding box center [741, 232] width 189 height 11
click at [676, 234] on input "60611" at bounding box center [741, 232] width 189 height 11
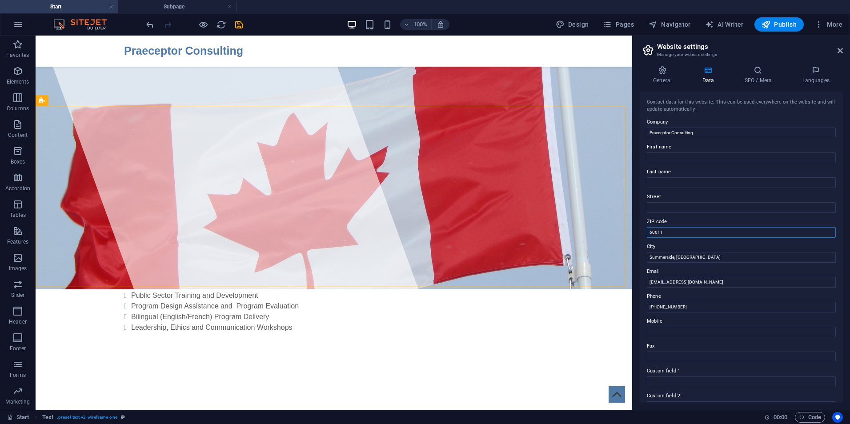
click at [676, 234] on input "60611" at bounding box center [741, 232] width 189 height 11
click at [761, 77] on h4 "SEO / Meta" at bounding box center [760, 75] width 58 height 19
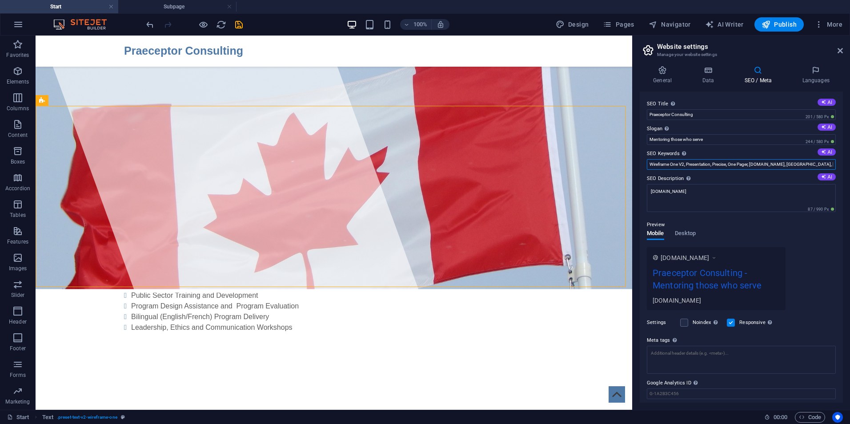
drag, startPoint x: 753, startPoint y: 165, endPoint x: 635, endPoint y: 163, distance: 118.3
click at [635, 163] on div "General Data SEO / Meta Languages Website name [DOMAIN_NAME] Logo Drag files he…" at bounding box center [741, 234] width 217 height 351
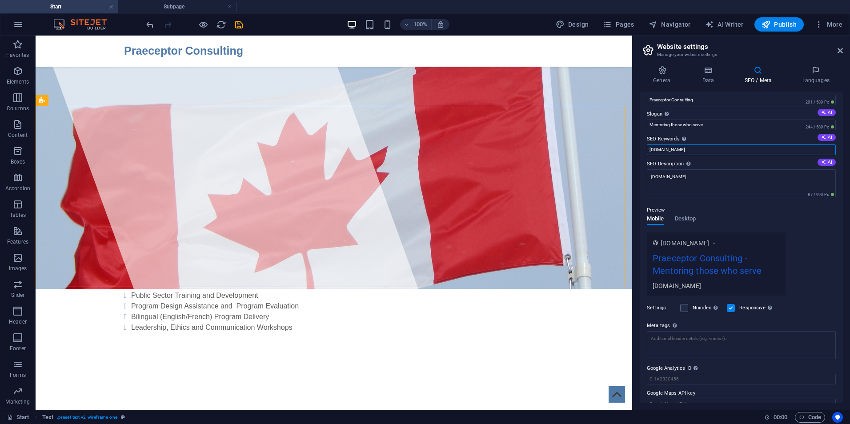
scroll to position [28, 0]
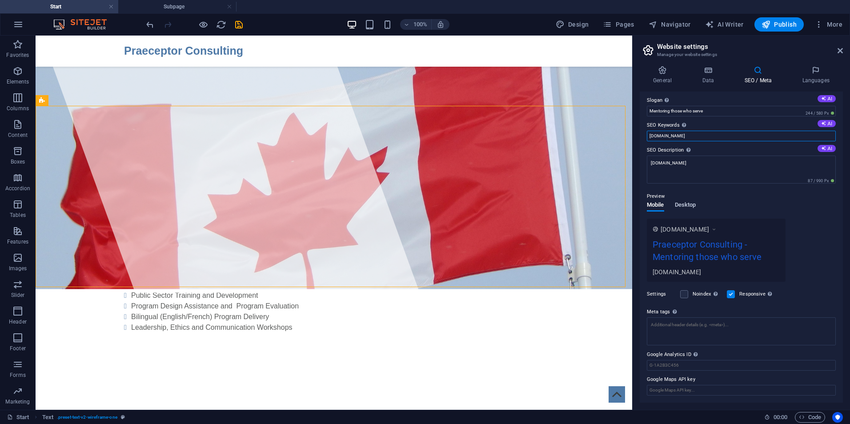
type input "[DOMAIN_NAME]"
click at [679, 203] on span "Desktop" at bounding box center [685, 206] width 21 height 12
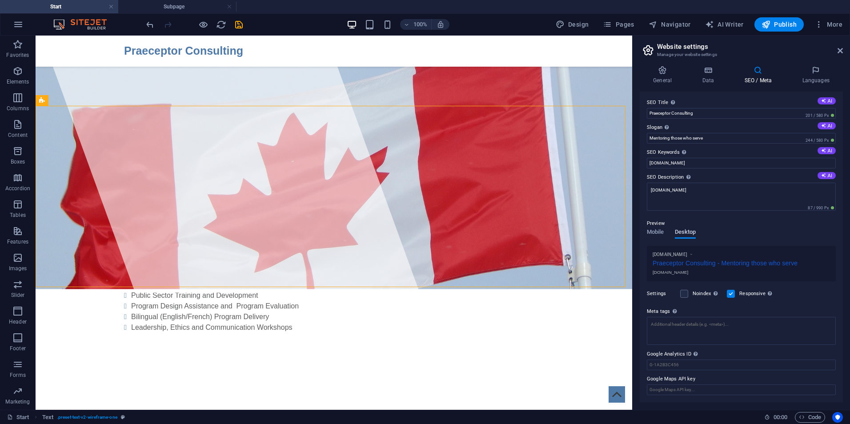
scroll to position [0, 0]
click at [838, 47] on icon at bounding box center [840, 50] width 5 height 7
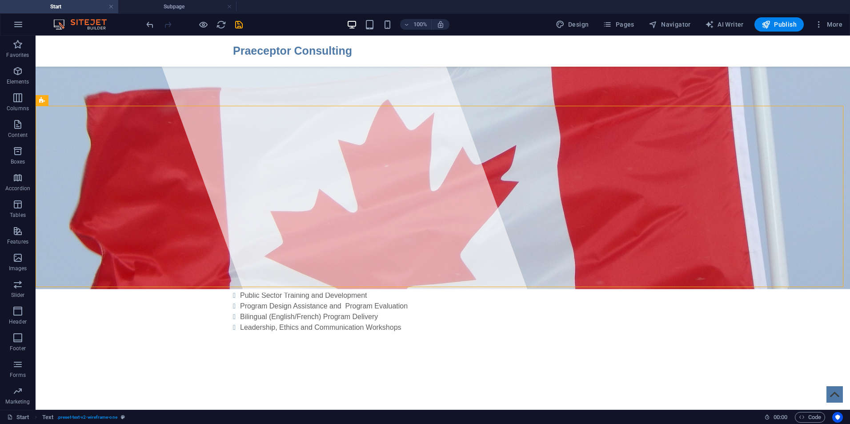
click at [850, 19] on html "Praeceptor Consulting Start Subpage Favorites Elements Columns Content Boxes Ac…" at bounding box center [425, 212] width 850 height 424
click at [837, 20] on span "More" at bounding box center [829, 24] width 28 height 9
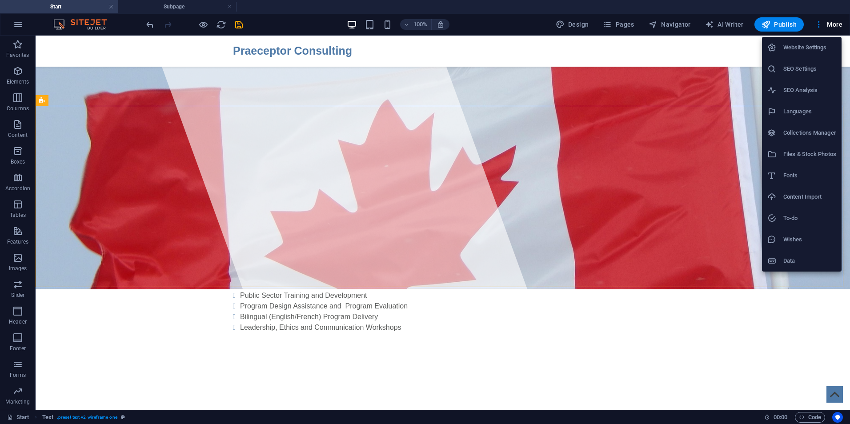
click at [819, 66] on h6 "SEO Settings" at bounding box center [810, 69] width 53 height 11
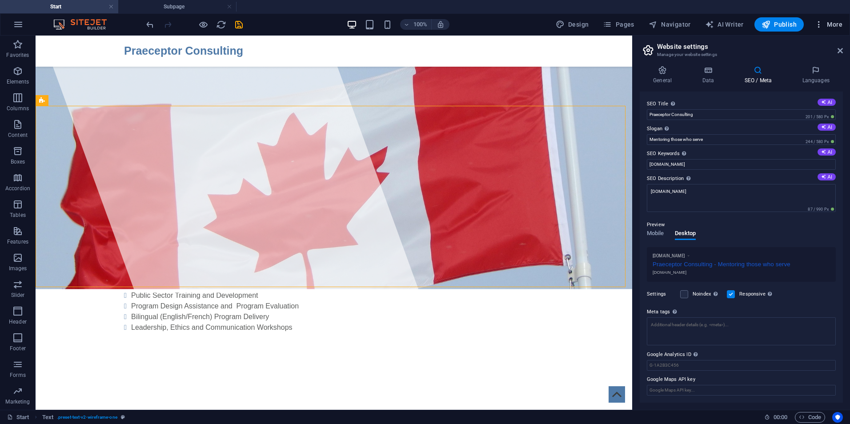
click at [837, 24] on span "More" at bounding box center [829, 24] width 28 height 9
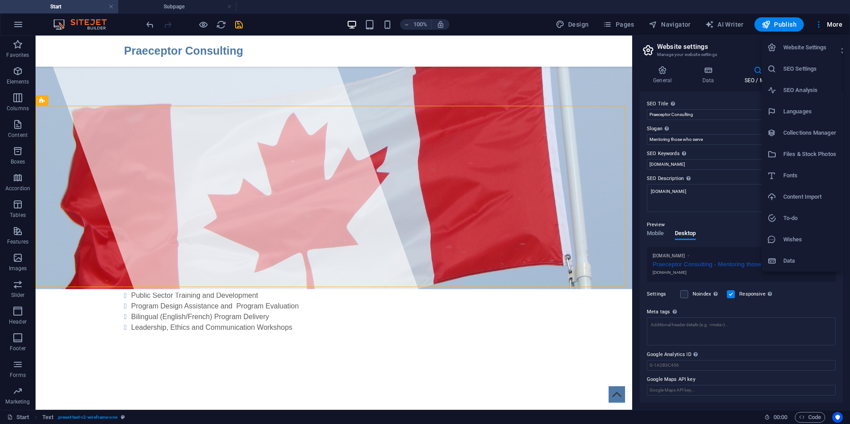
click at [802, 50] on h6 "Website Settings" at bounding box center [810, 47] width 53 height 11
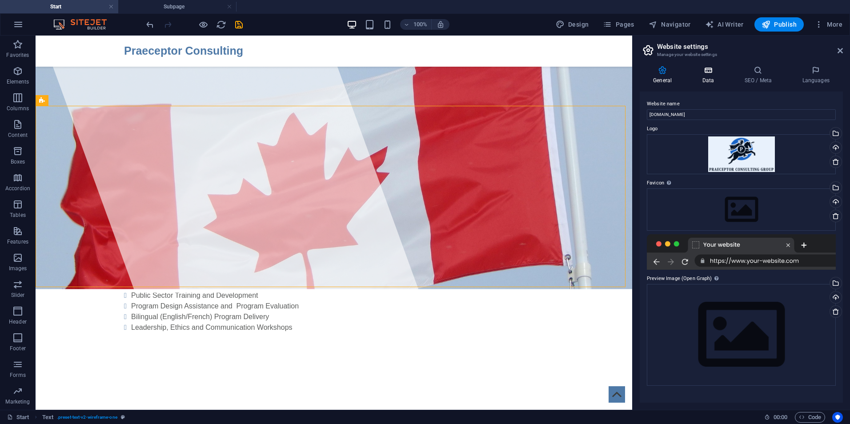
click at [707, 72] on icon at bounding box center [708, 70] width 39 height 9
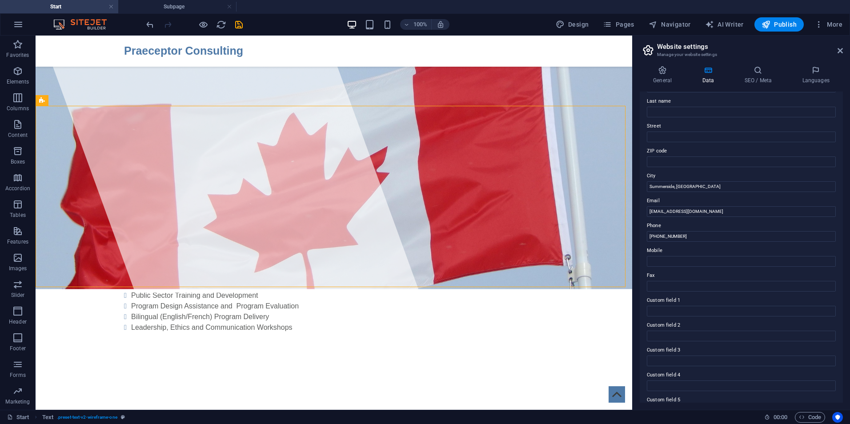
scroll to position [116, 0]
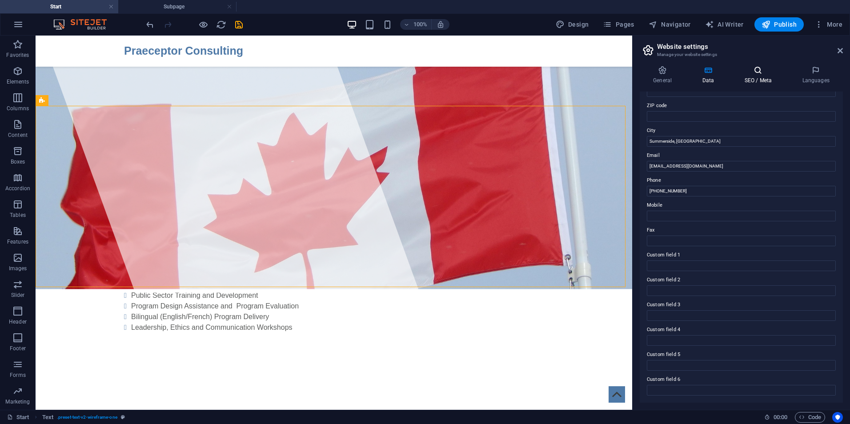
click at [755, 72] on icon at bounding box center [758, 70] width 54 height 9
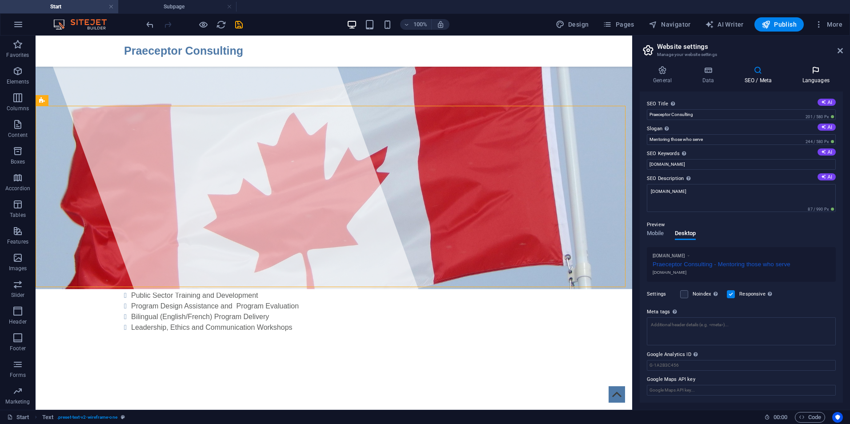
click at [821, 72] on icon at bounding box center [816, 70] width 54 height 9
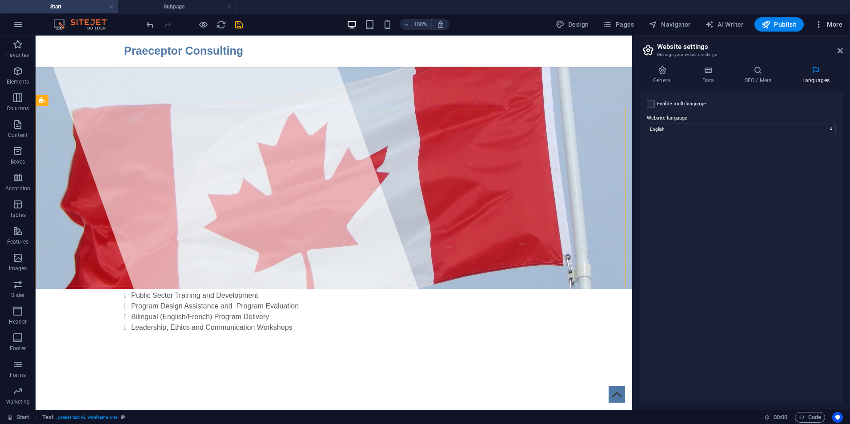
click at [832, 25] on span "More" at bounding box center [829, 24] width 28 height 9
click at [792, 258] on h6 "Data" at bounding box center [810, 261] width 53 height 11
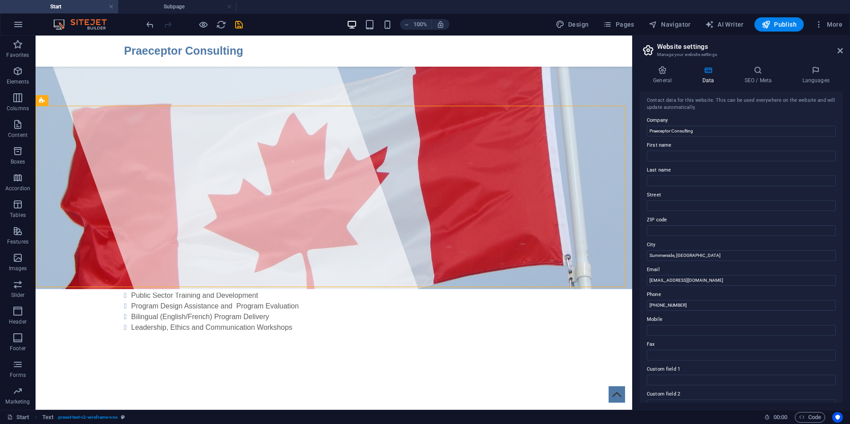
scroll to position [0, 0]
click at [788, 34] on div "100% Design Pages Navigator AI Writer Publish More" at bounding box center [425, 24] width 850 height 21
click at [788, 17] on button "Publish" at bounding box center [779, 24] width 49 height 14
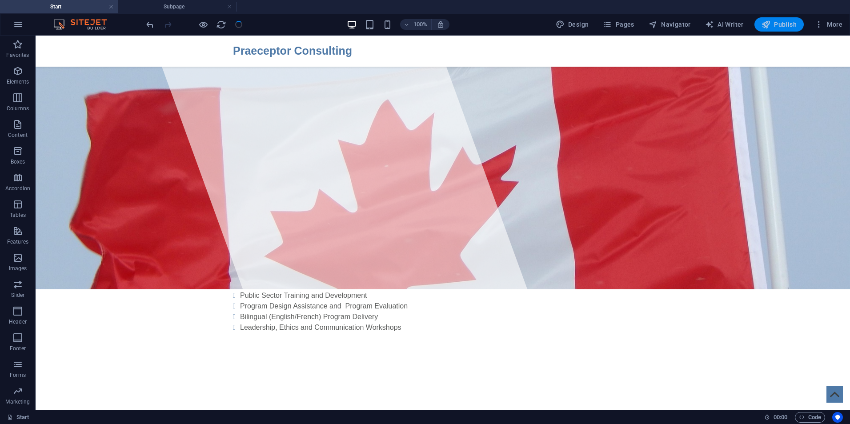
click at [785, 21] on span "Publish" at bounding box center [779, 24] width 35 height 9
click at [789, 25] on span "Publish" at bounding box center [779, 24] width 35 height 9
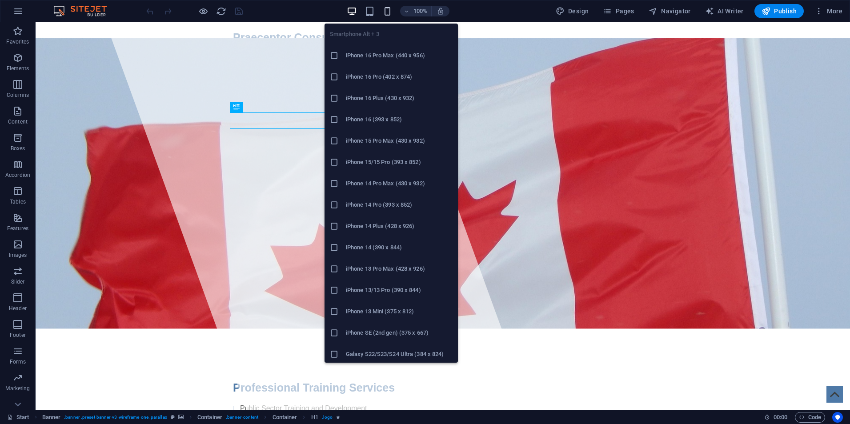
click at [390, 11] on icon "button" at bounding box center [388, 11] width 10 height 10
click at [391, 58] on h6 "iPhone 16 Pro Max (440 x 956)" at bounding box center [399, 55] width 107 height 11
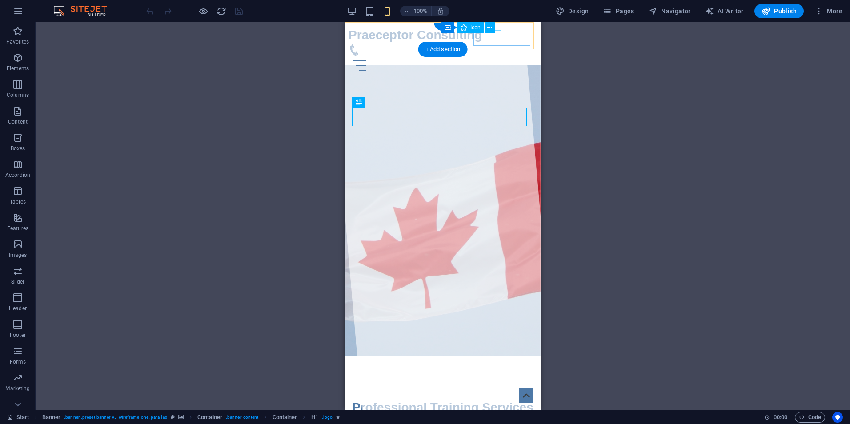
click at [496, 44] on figure at bounding box center [439, 49] width 181 height 11
click at [492, 27] on icon at bounding box center [489, 27] width 5 height 9
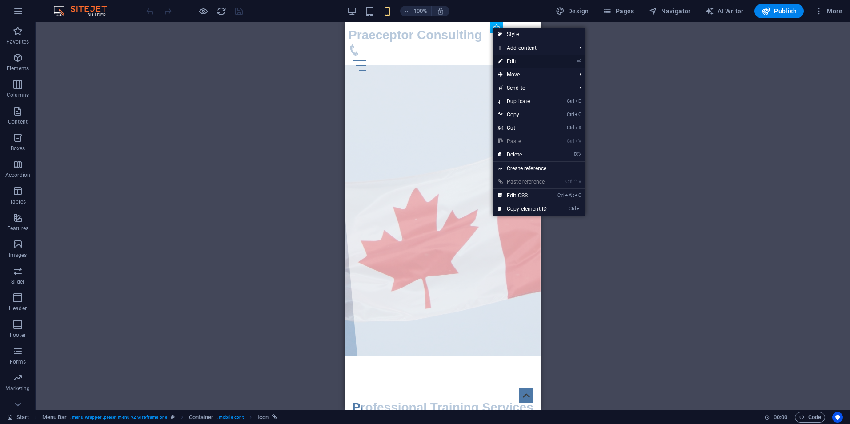
click at [513, 60] on link "⏎ Edit" at bounding box center [523, 61] width 60 height 13
select select "xMidYMid"
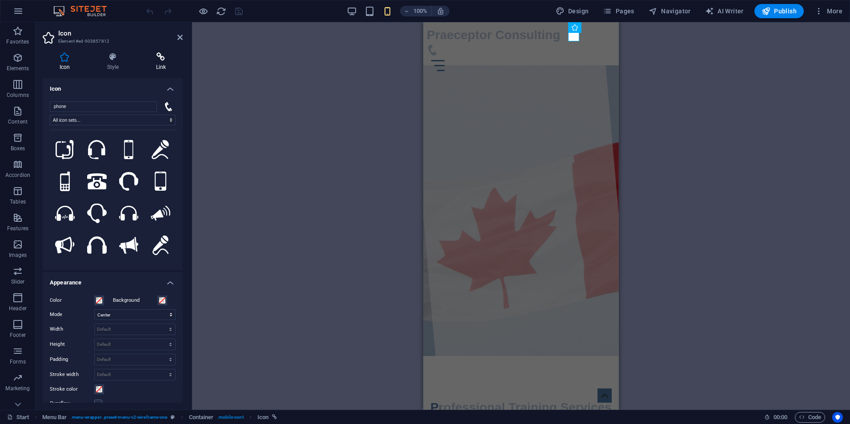
click at [162, 57] on icon at bounding box center [161, 56] width 44 height 9
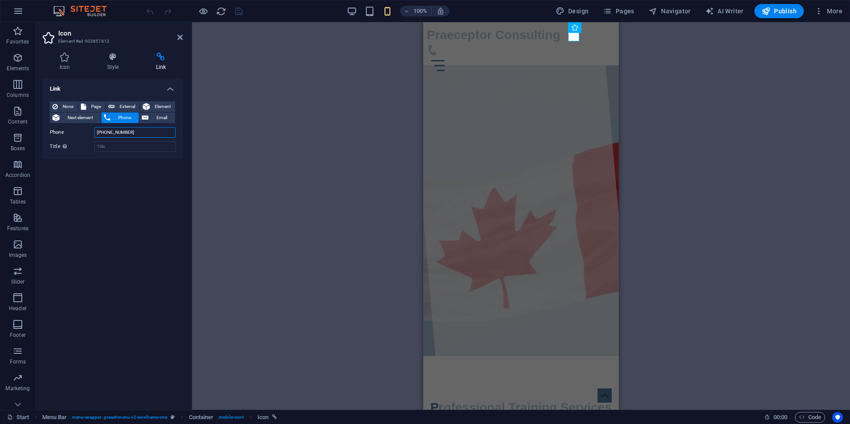
drag, startPoint x: 136, startPoint y: 130, endPoint x: 104, endPoint y: 132, distance: 32.5
click at [104, 132] on input "+1 2345 6789" at bounding box center [134, 132] width 81 height 11
type input "+1 782-641-4194"
click at [238, 12] on icon "save" at bounding box center [239, 11] width 10 height 10
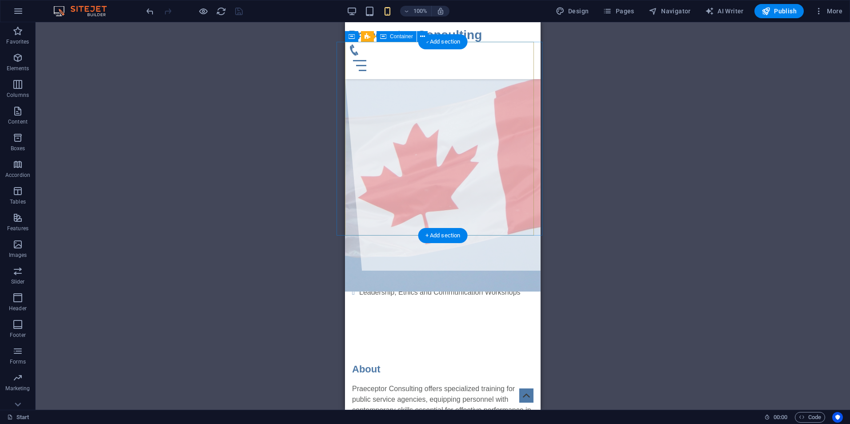
scroll to position [212, 0]
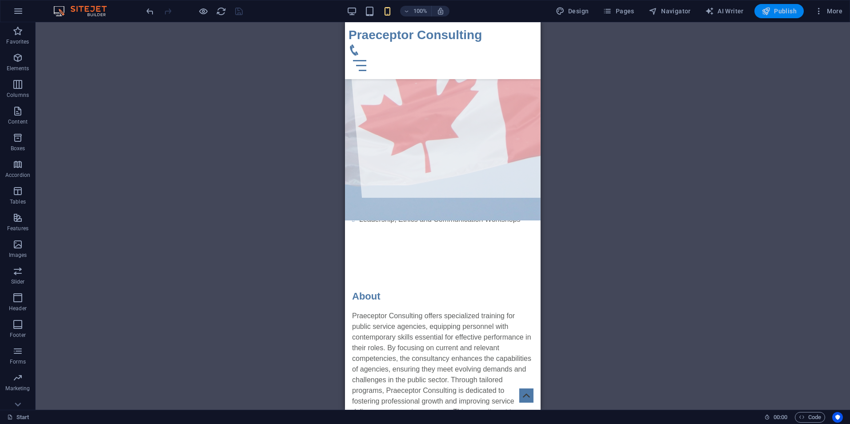
click at [778, 12] on span "Publish" at bounding box center [779, 11] width 35 height 9
